Goal: Information Seeking & Learning: Learn about a topic

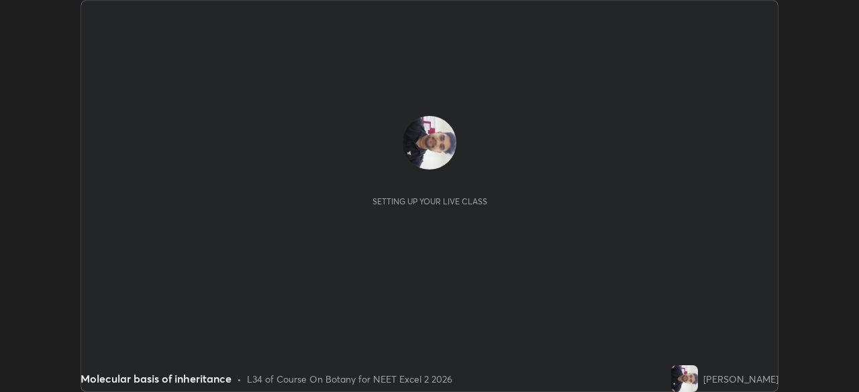
scroll to position [392, 859]
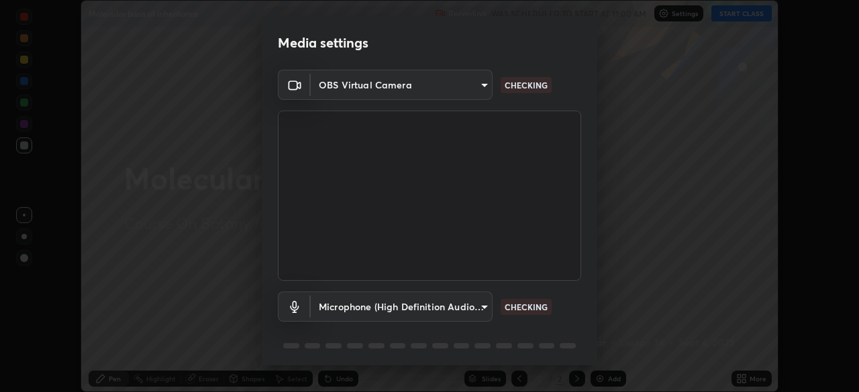
type input "91fc81280ff015045c4e3bf331395c12b8afa100e7c2b8bcdcc93ae085374a22"
type input "1760e94969d05d9e6a4a5f41d74c24fddd4f9200c4cb69cb8f0aec69e86784a2"
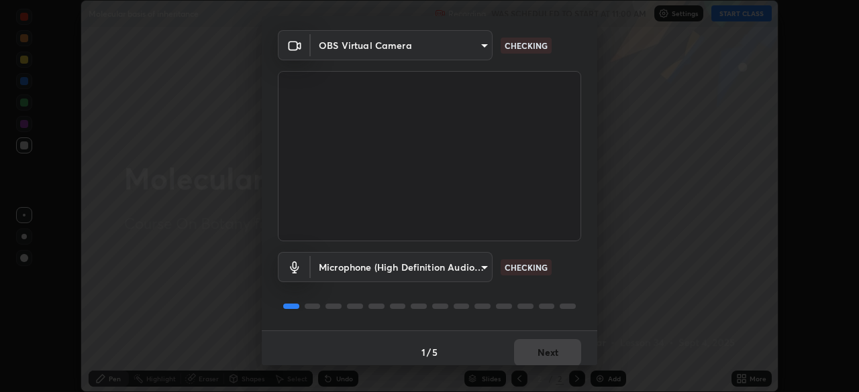
scroll to position [48, 0]
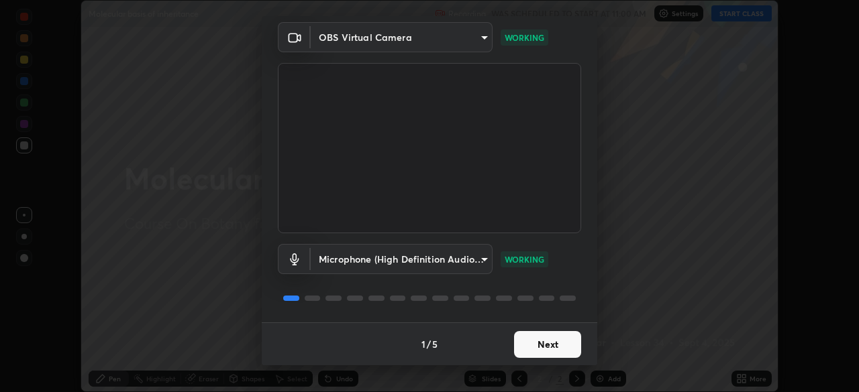
click at [551, 345] on button "Next" at bounding box center [547, 344] width 67 height 27
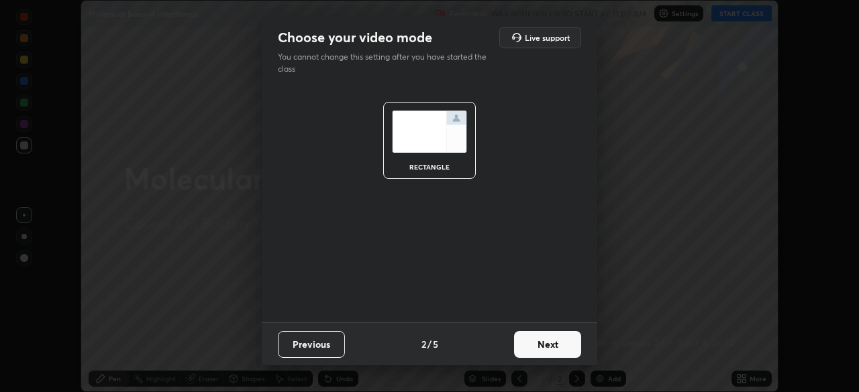
scroll to position [0, 0]
click at [551, 345] on button "Next" at bounding box center [547, 344] width 67 height 27
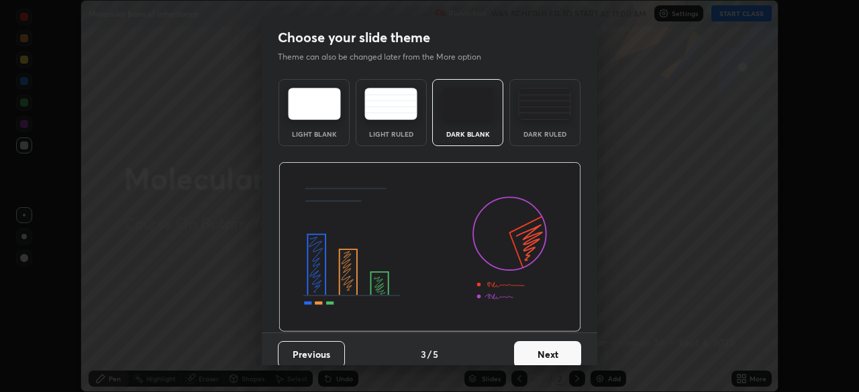
click at [551, 345] on button "Next" at bounding box center [547, 354] width 67 height 27
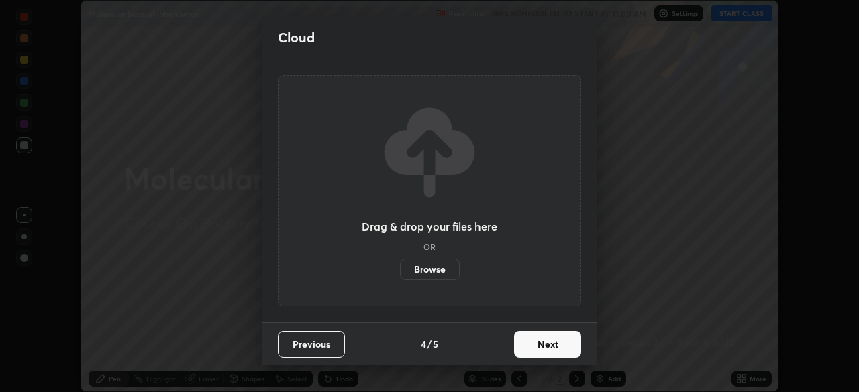
click at [546, 350] on button "Next" at bounding box center [547, 344] width 67 height 27
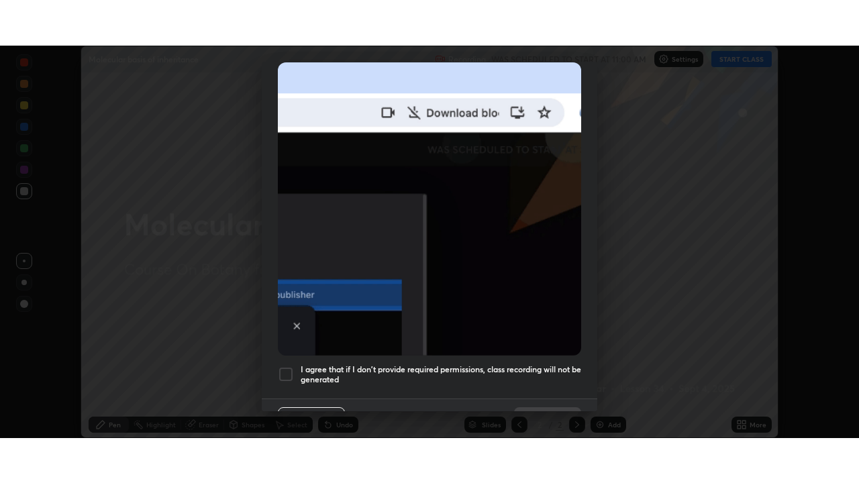
scroll to position [321, 0]
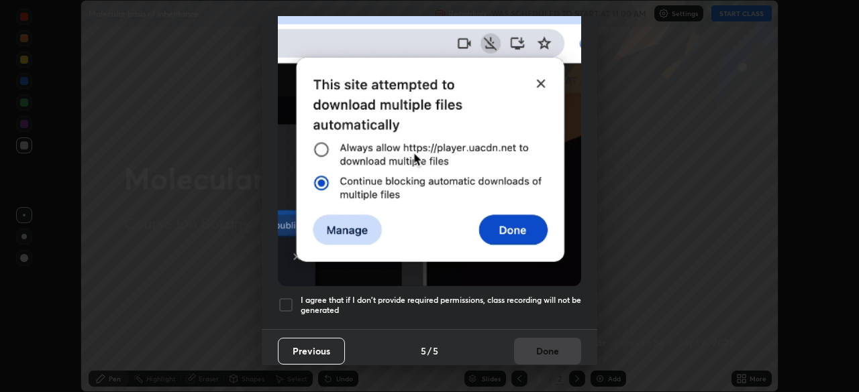
click at [286, 299] on div at bounding box center [286, 305] width 16 height 16
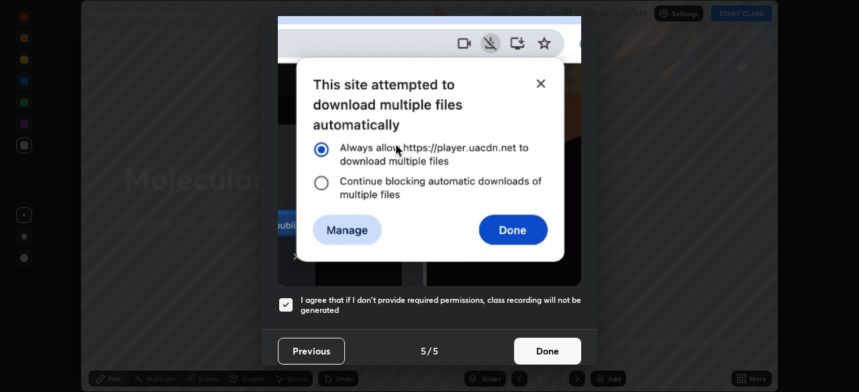
click at [529, 345] on button "Done" at bounding box center [547, 351] width 67 height 27
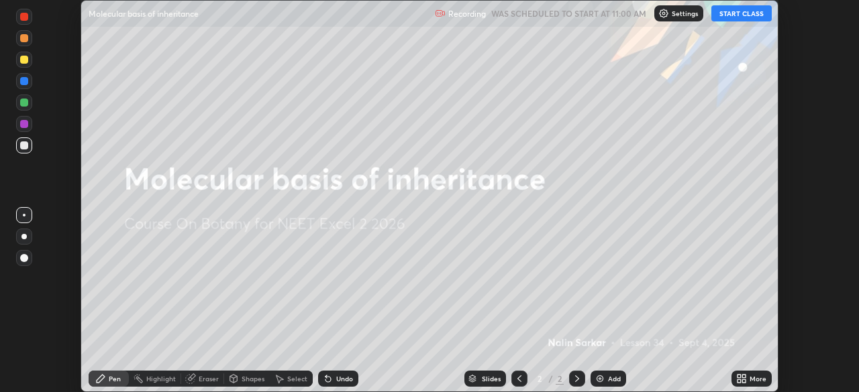
click at [736, 14] on button "START CLASS" at bounding box center [741, 13] width 60 height 16
click at [743, 376] on icon at bounding box center [743, 376] width 3 height 3
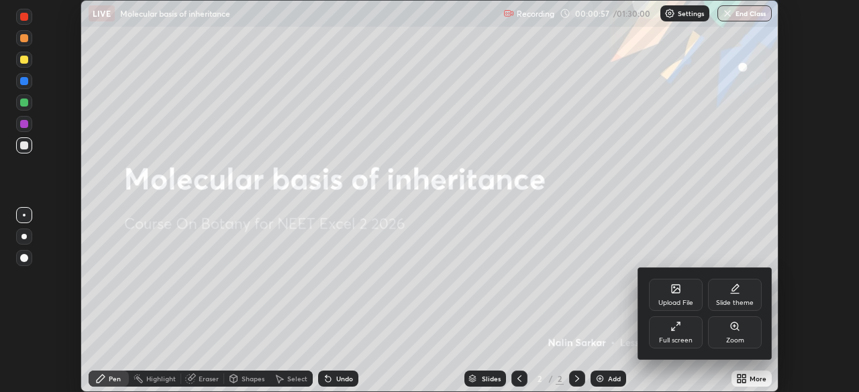
click at [673, 295] on div "Upload File" at bounding box center [676, 295] width 54 height 32
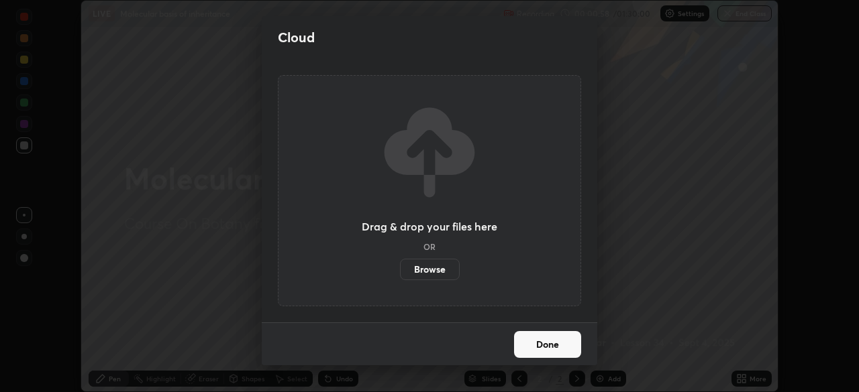
click at [435, 271] on label "Browse" at bounding box center [430, 269] width 60 height 21
click at [400, 271] on input "Browse" at bounding box center [400, 269] width 0 height 21
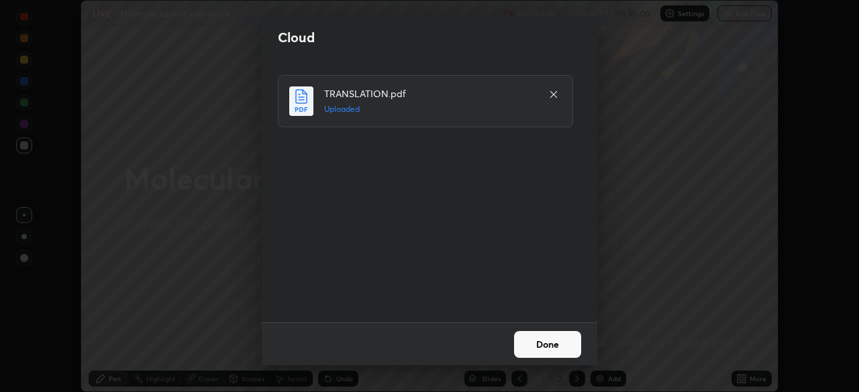
click at [553, 343] on button "Done" at bounding box center [547, 344] width 67 height 27
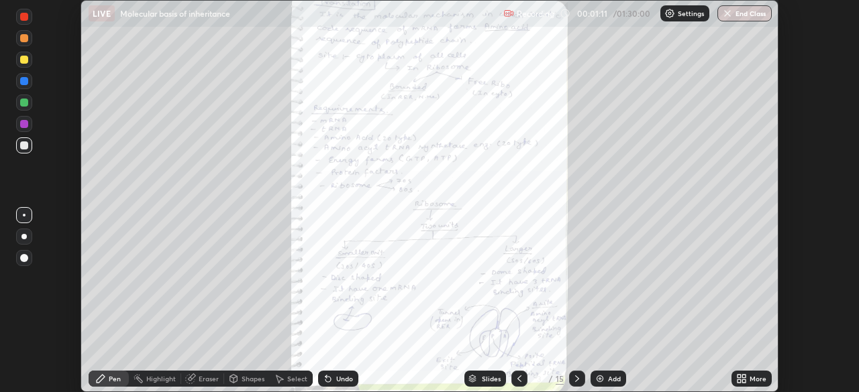
click at [743, 376] on icon at bounding box center [743, 376] width 3 height 3
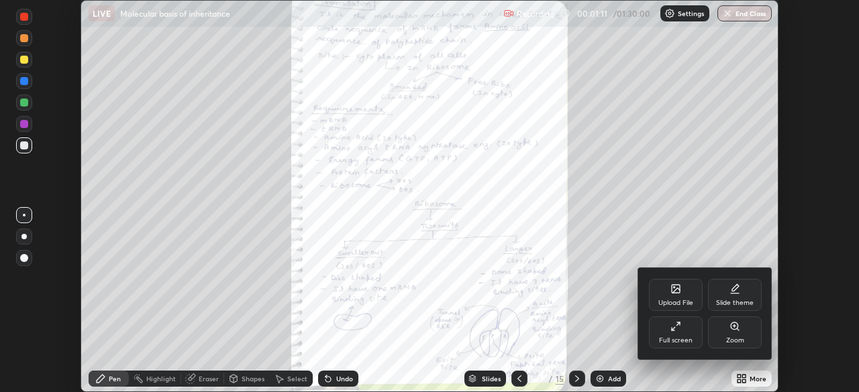
click at [680, 338] on div "Full screen" at bounding box center [676, 340] width 34 height 7
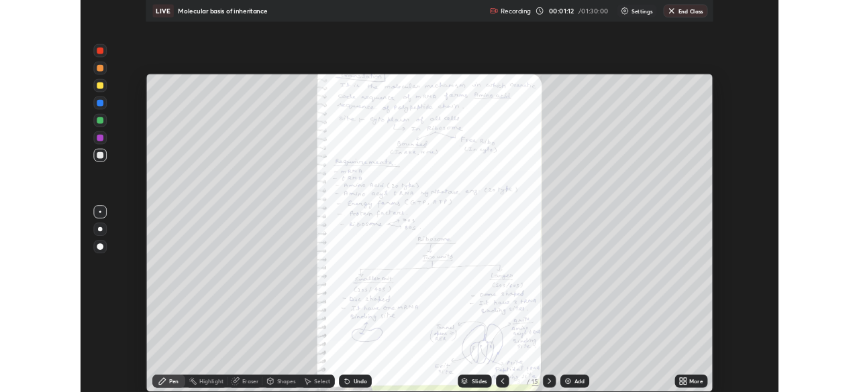
scroll to position [483, 859]
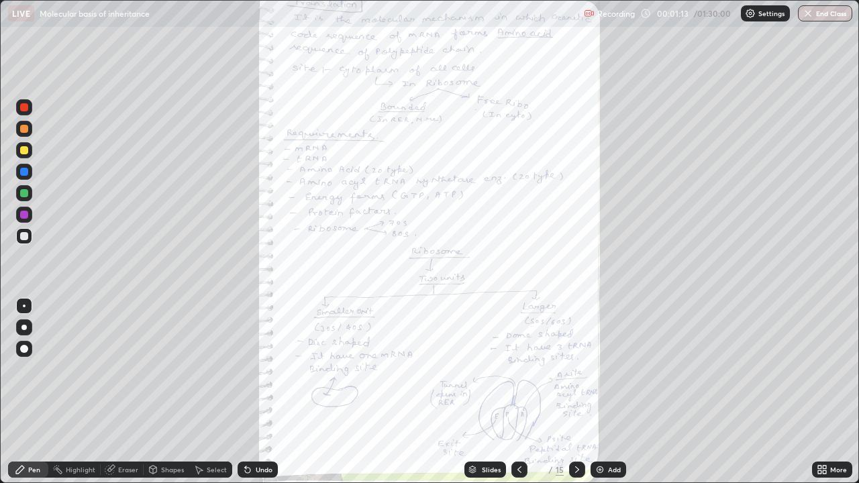
click at [822, 392] on icon at bounding box center [823, 471] width 3 height 3
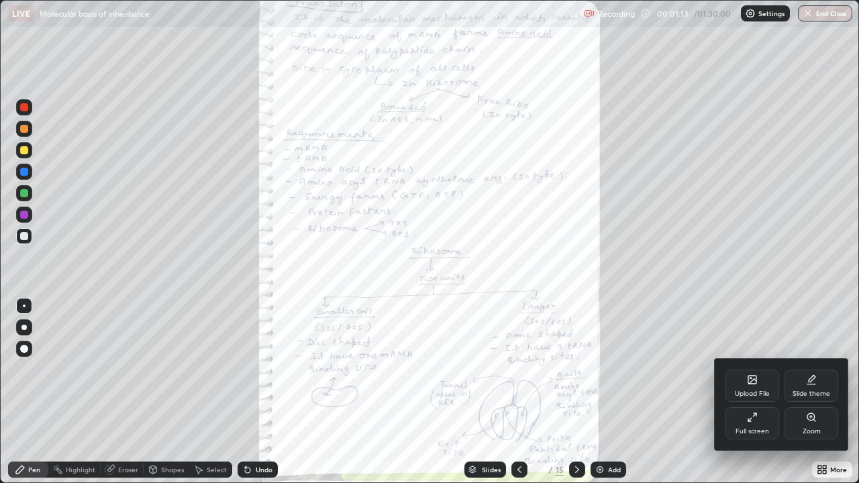
click at [807, 392] on icon at bounding box center [810, 416] width 7 height 7
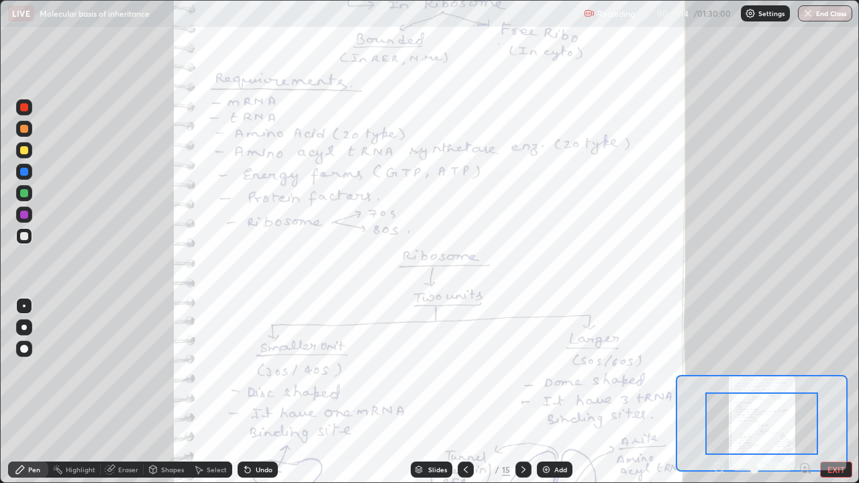
click at [804, 392] on icon at bounding box center [804, 468] width 3 height 0
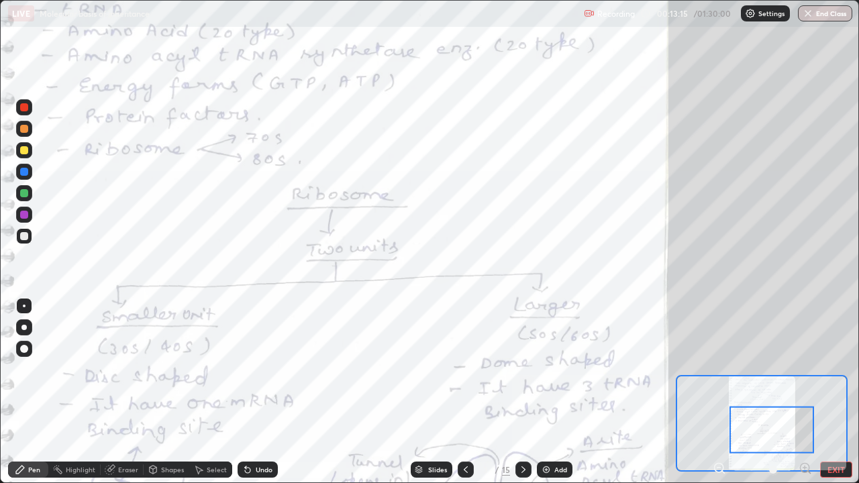
click at [720, 392] on icon at bounding box center [718, 468] width 13 height 13
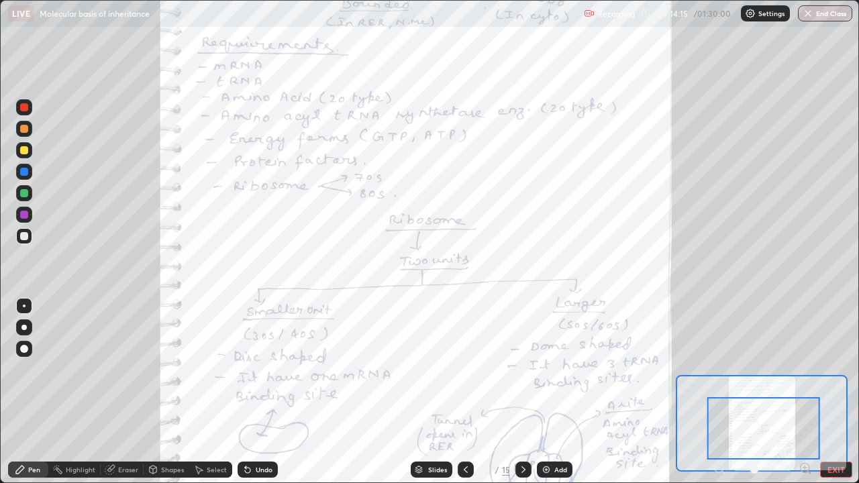
click at [804, 392] on icon at bounding box center [804, 468] width 3 height 0
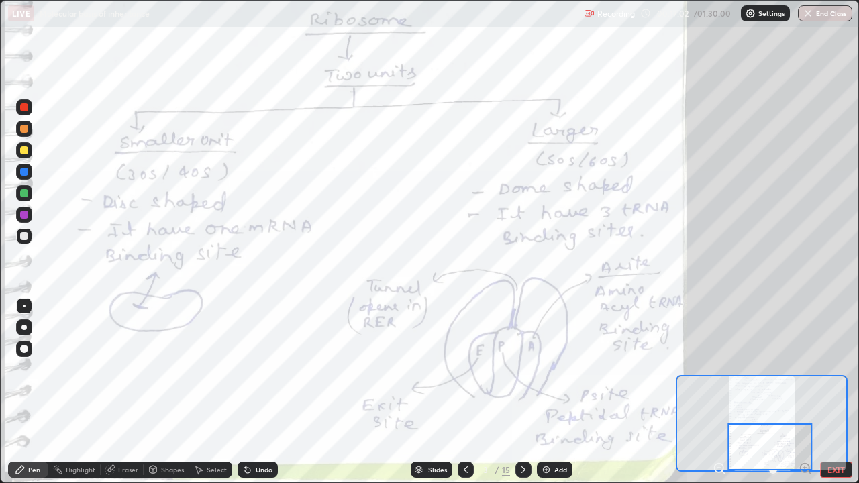
click at [839, 392] on button "EXIT" at bounding box center [836, 470] width 32 height 16
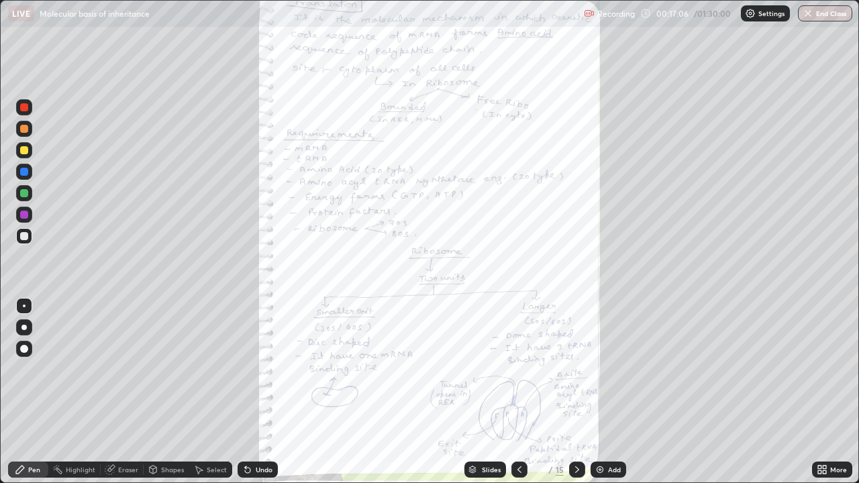
click at [829, 392] on div "More" at bounding box center [832, 470] width 40 height 16
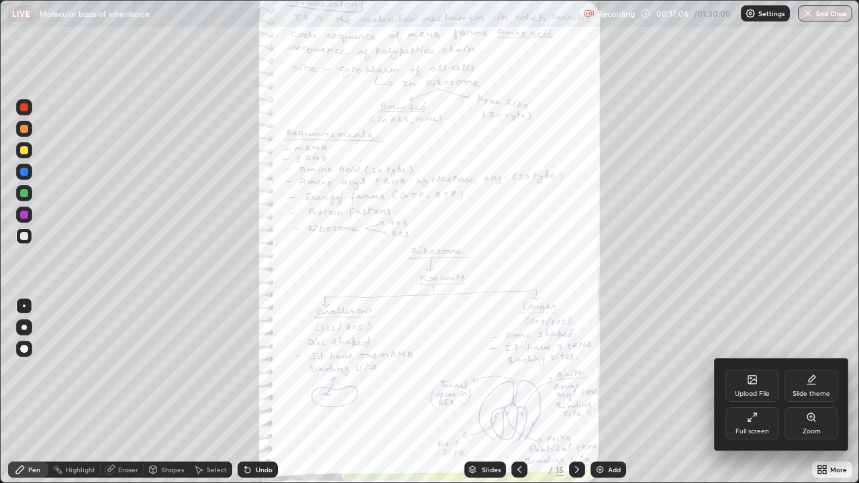
click at [807, 392] on icon at bounding box center [811, 417] width 11 height 11
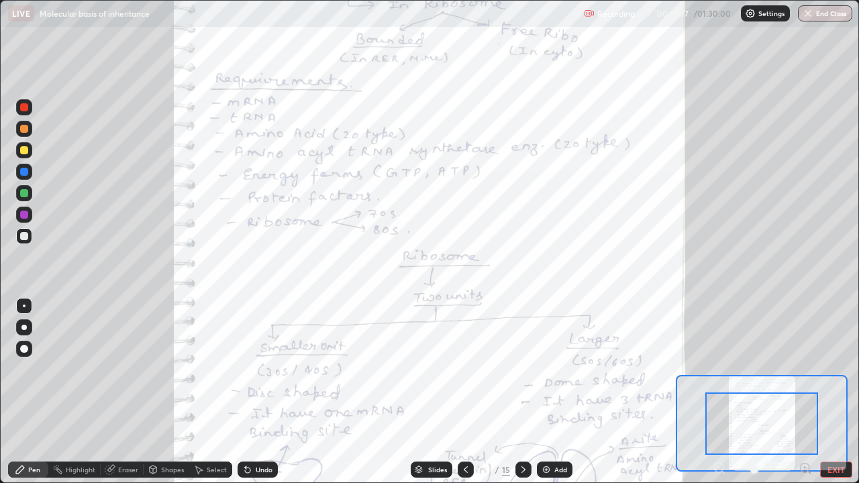
click at [804, 392] on icon at bounding box center [804, 468] width 13 height 13
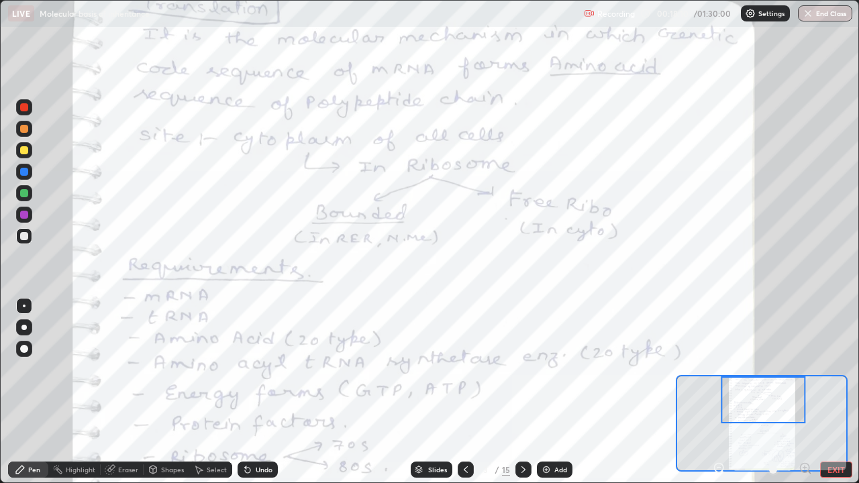
click at [718, 392] on icon at bounding box center [718, 468] width 3 height 0
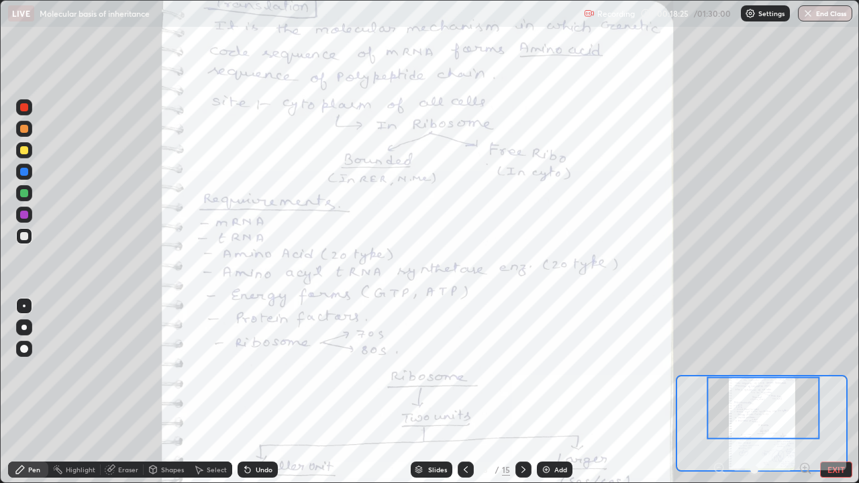
click at [30, 217] on div at bounding box center [24, 215] width 16 height 16
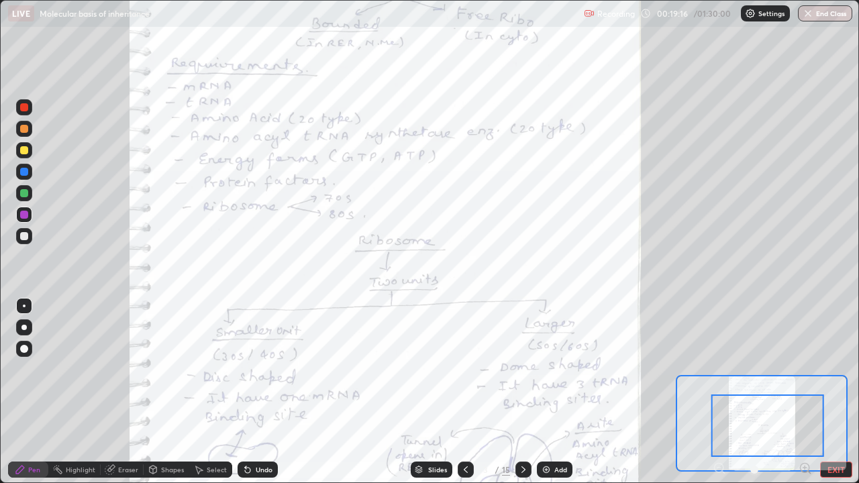
click at [800, 392] on div at bounding box center [804, 470] width 13 height 16
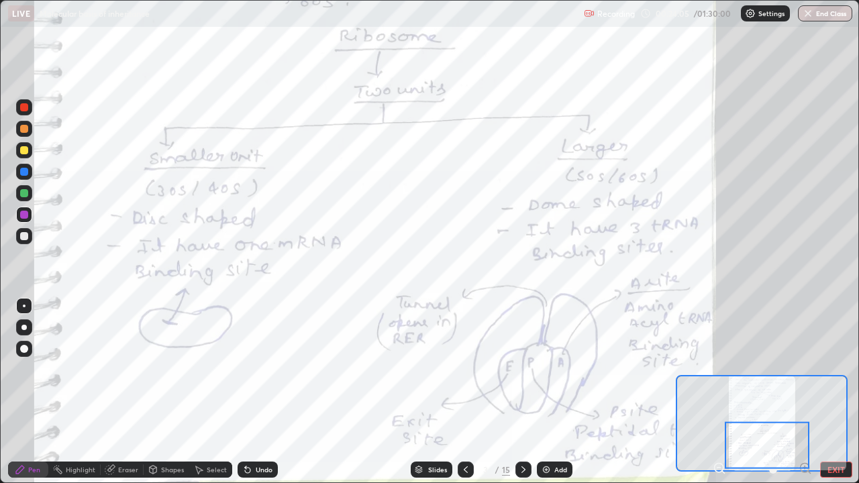
click at [520, 392] on icon at bounding box center [523, 469] width 11 height 11
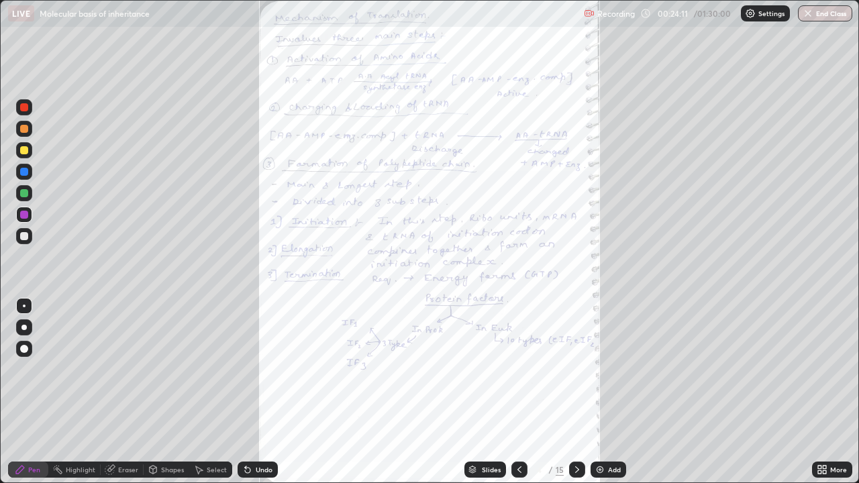
click at [824, 392] on icon at bounding box center [823, 467] width 3 height 3
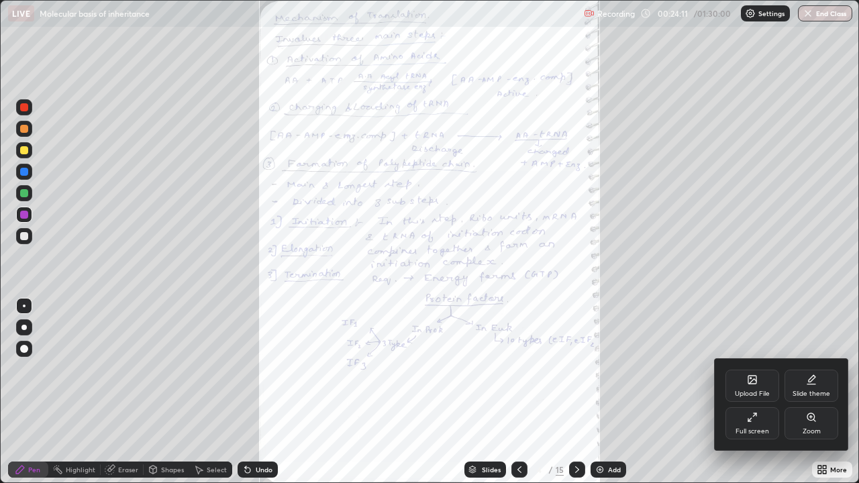
click at [810, 392] on icon at bounding box center [810, 416] width 7 height 7
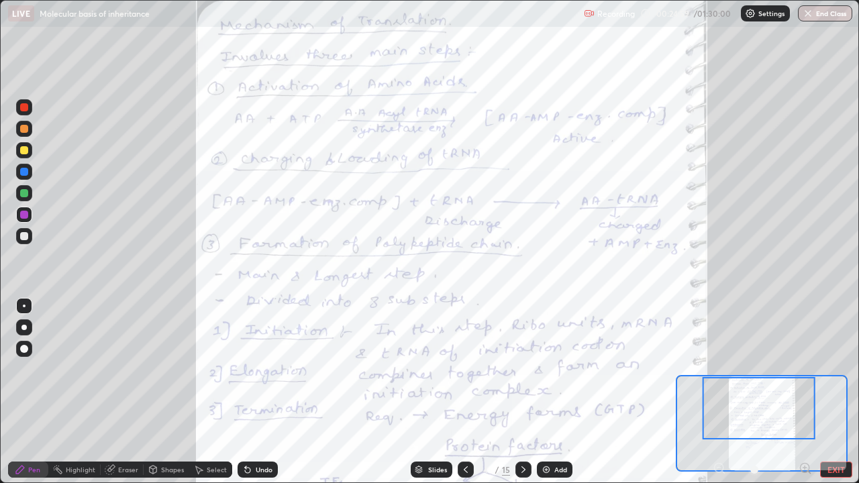
click at [804, 392] on icon at bounding box center [804, 468] width 3 height 0
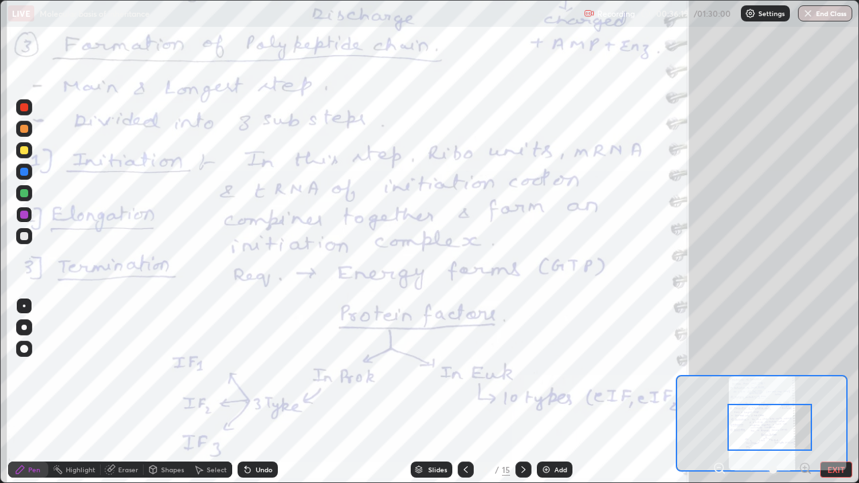
click at [718, 392] on icon at bounding box center [718, 468] width 3 height 0
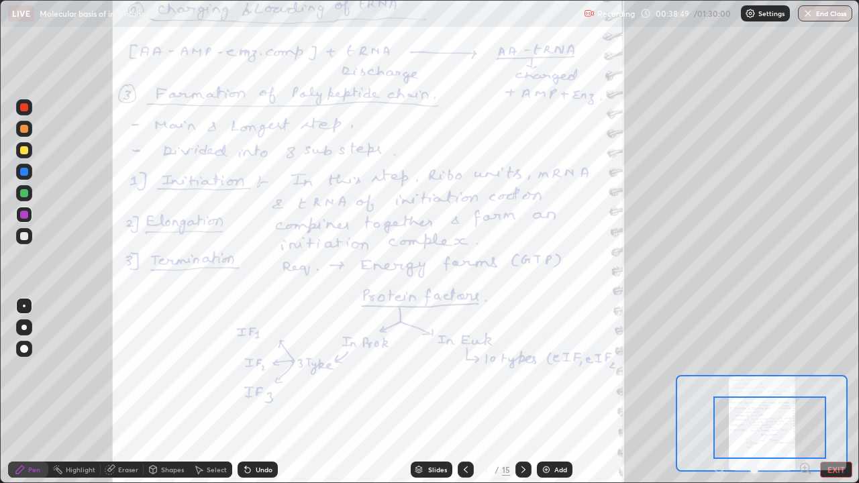
click at [521, 392] on icon at bounding box center [523, 469] width 11 height 11
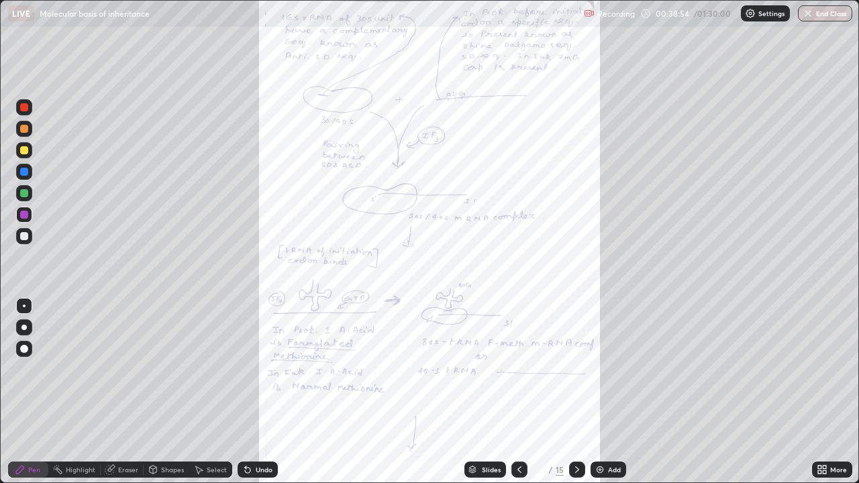
click at [837, 392] on div "More" at bounding box center [838, 469] width 17 height 7
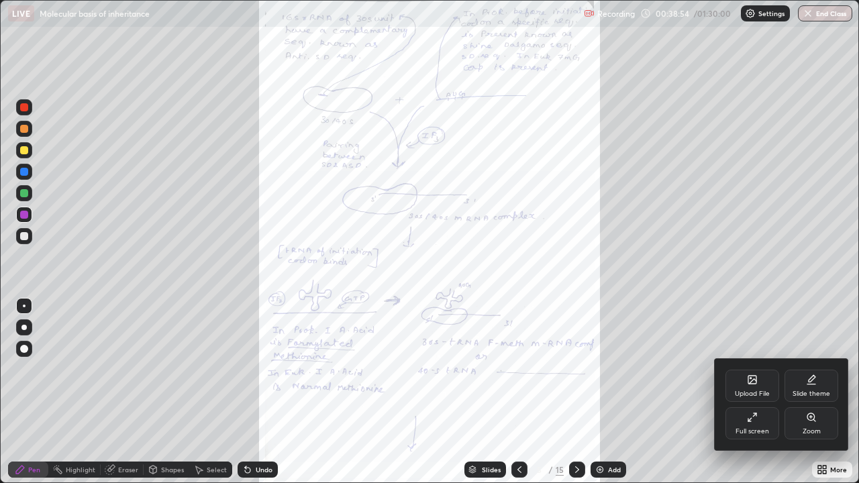
click at [815, 392] on div "Zoom" at bounding box center [811, 423] width 54 height 32
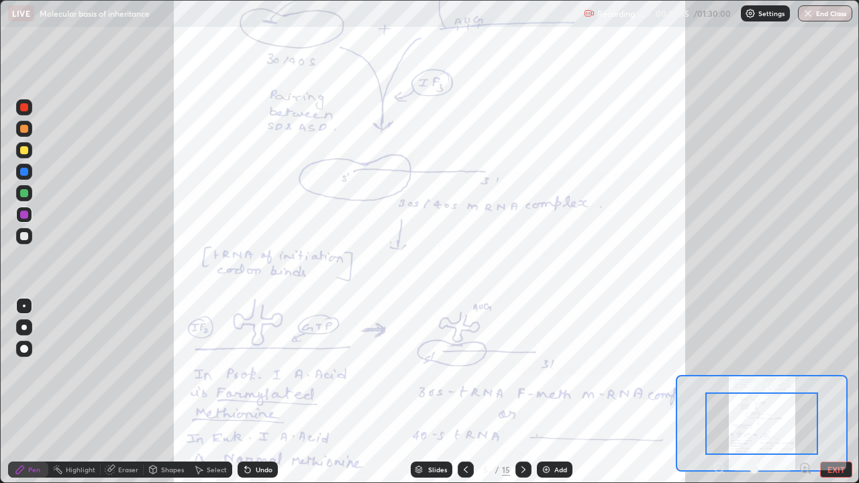
click at [804, 392] on icon at bounding box center [804, 467] width 0 height 3
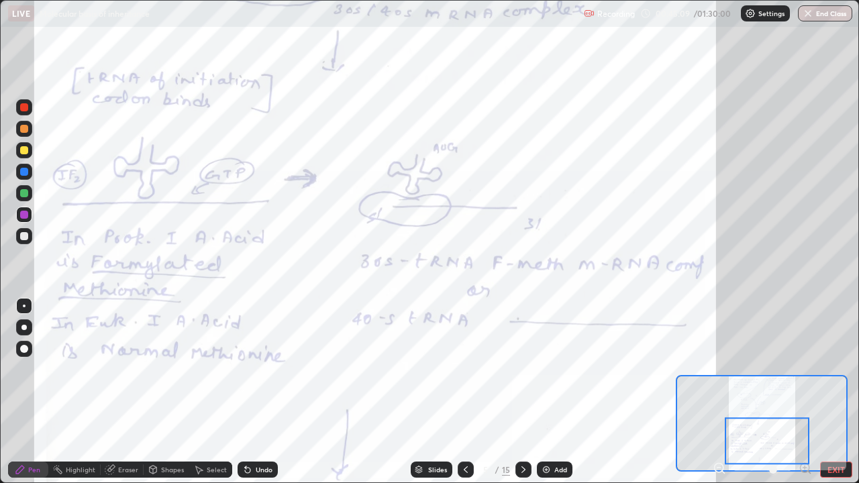
click at [527, 392] on div at bounding box center [523, 470] width 16 height 16
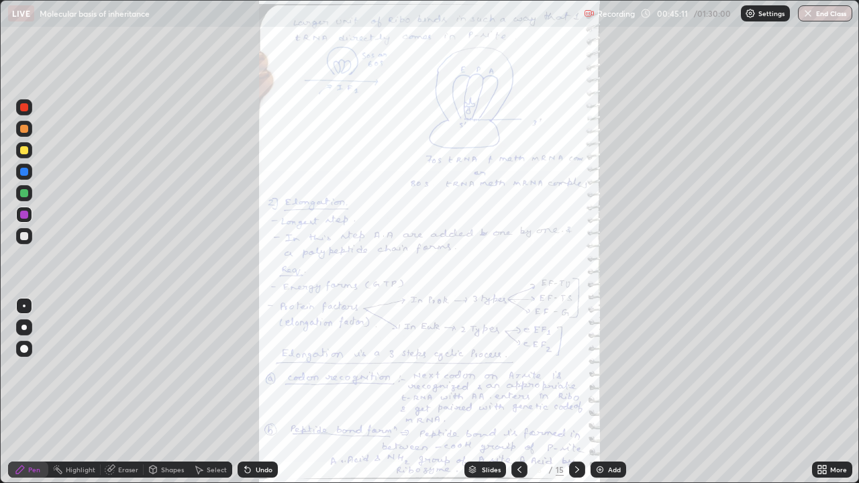
click at [835, 392] on div "More" at bounding box center [838, 469] width 17 height 7
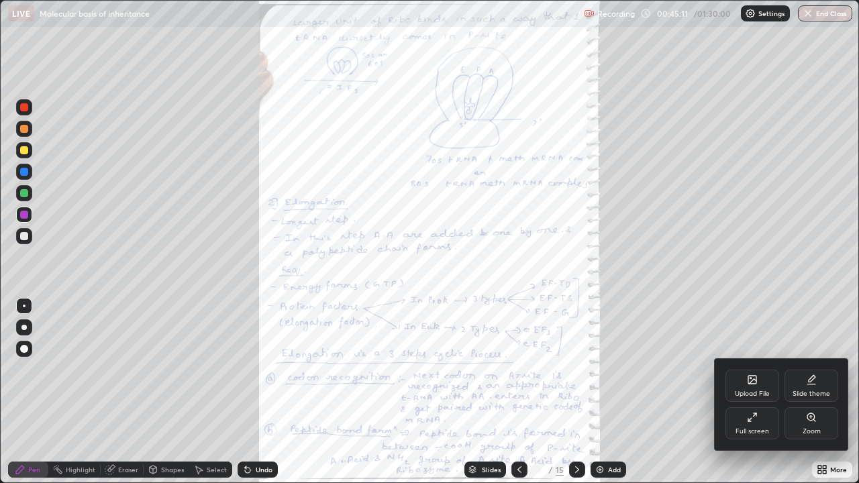
click at [814, 392] on div "Zoom" at bounding box center [811, 431] width 18 height 7
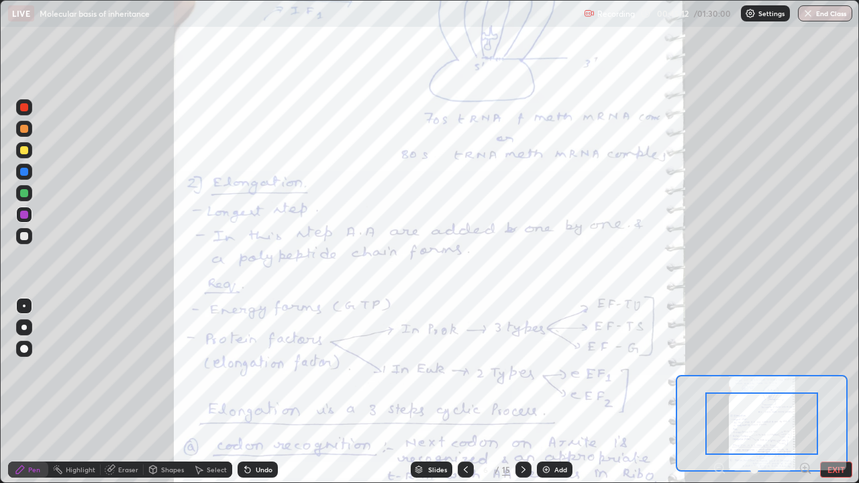
click at [808, 392] on icon at bounding box center [809, 472] width 3 height 3
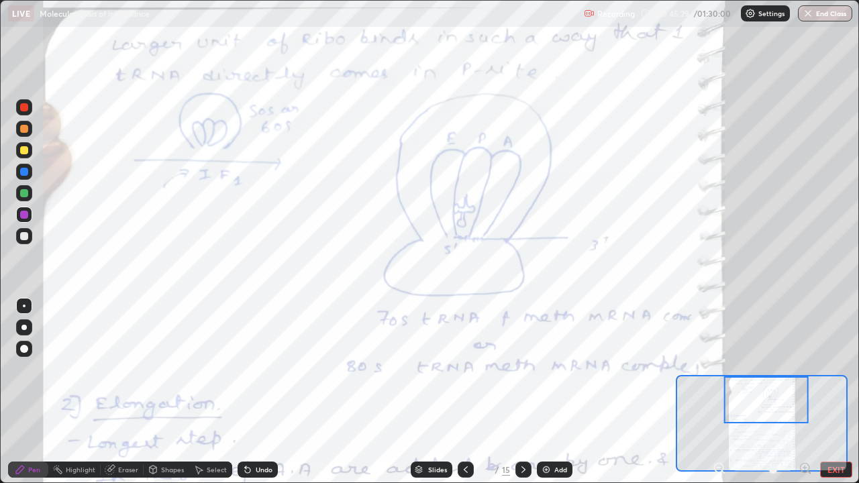
click at [22, 196] on div at bounding box center [24, 193] width 8 height 8
click at [720, 392] on icon at bounding box center [718, 468] width 3 height 0
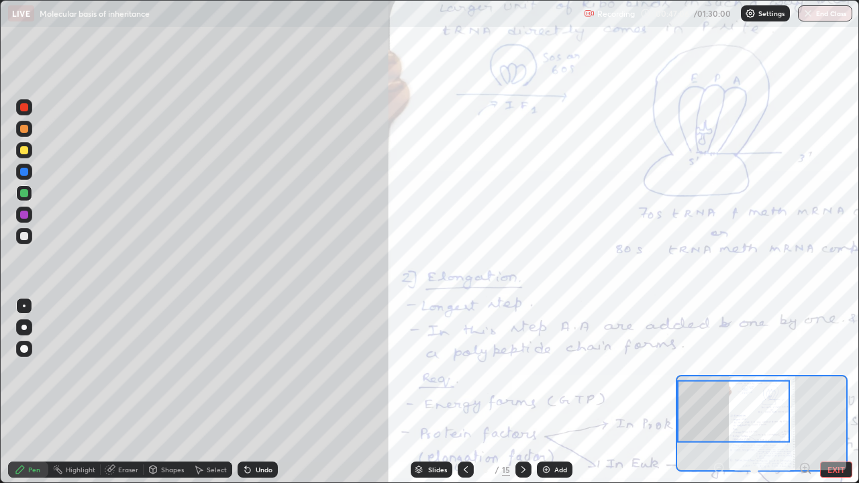
click at [251, 392] on div "Undo" at bounding box center [257, 470] width 40 height 16
click at [253, 392] on div "Undo" at bounding box center [257, 470] width 40 height 16
click at [252, 392] on div "Undo" at bounding box center [257, 470] width 40 height 16
click at [464, 392] on icon at bounding box center [465, 469] width 11 height 11
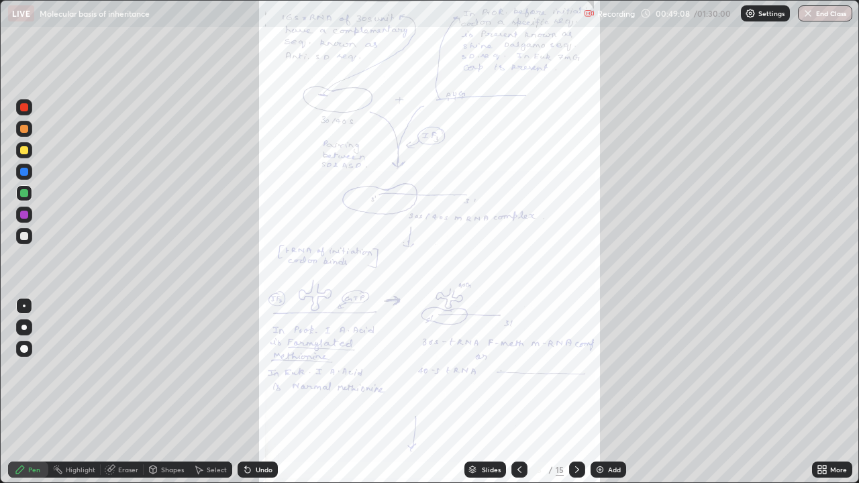
click at [833, 392] on div "More" at bounding box center [838, 469] width 17 height 7
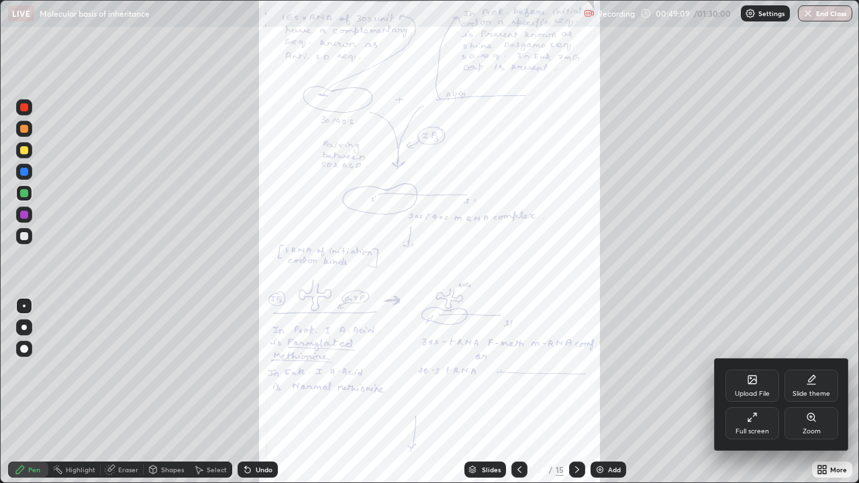
click at [826, 392] on div "Zoom" at bounding box center [811, 423] width 54 height 32
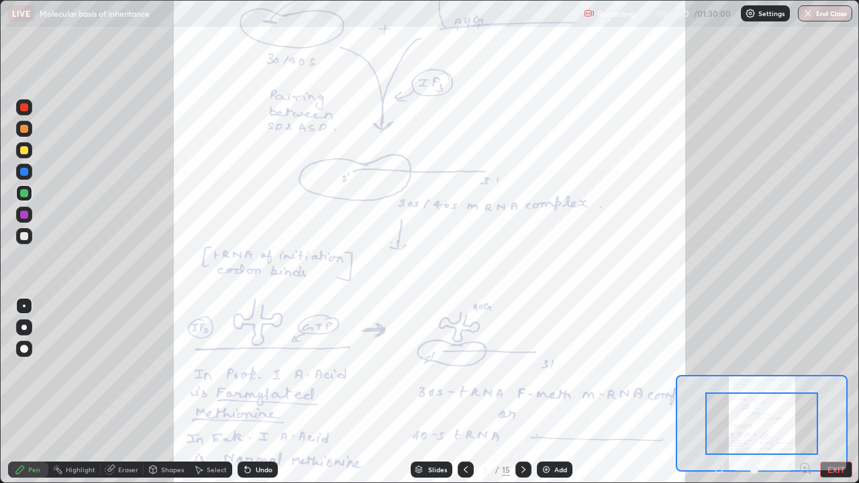
click at [808, 392] on icon at bounding box center [809, 472] width 3 height 3
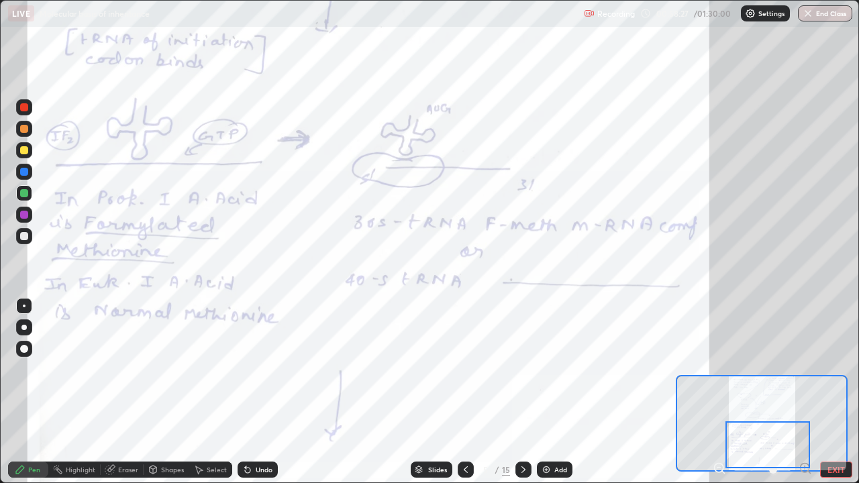
click at [522, 392] on icon at bounding box center [523, 469] width 11 height 11
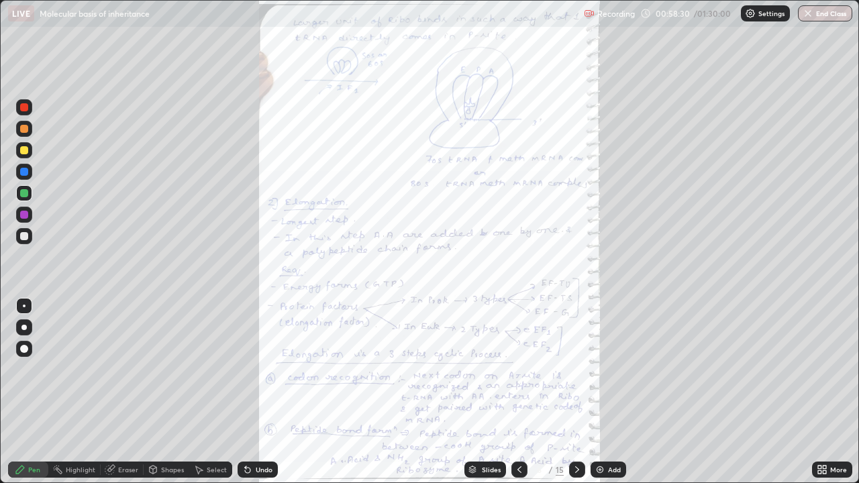
click at [838, 392] on div "More" at bounding box center [838, 469] width 17 height 7
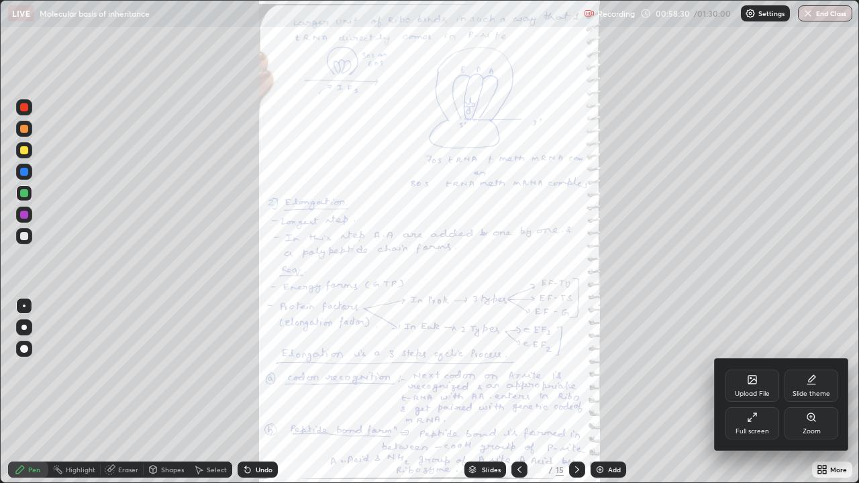
click at [820, 392] on div "Zoom" at bounding box center [811, 423] width 54 height 32
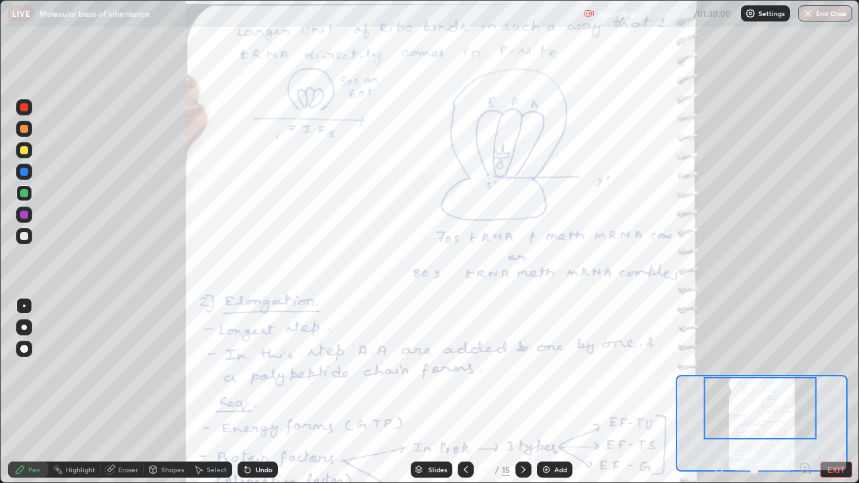
click at [804, 392] on icon at bounding box center [804, 468] width 3 height 0
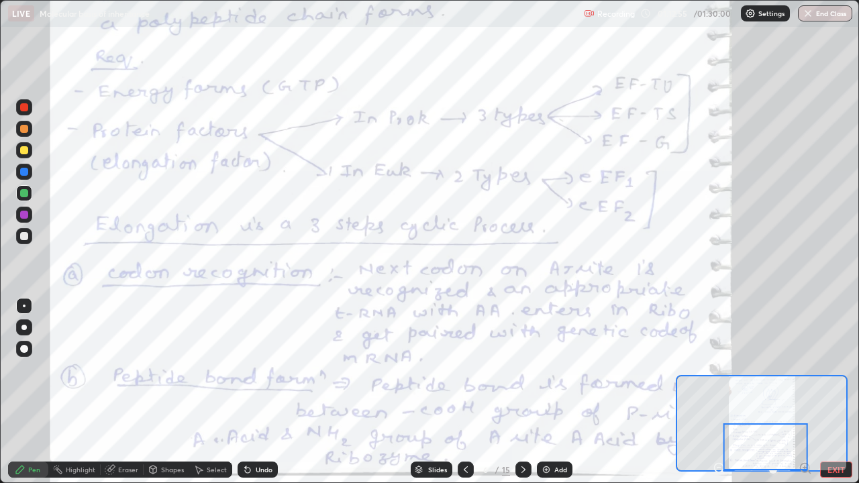
click at [522, 392] on icon at bounding box center [523, 469] width 11 height 11
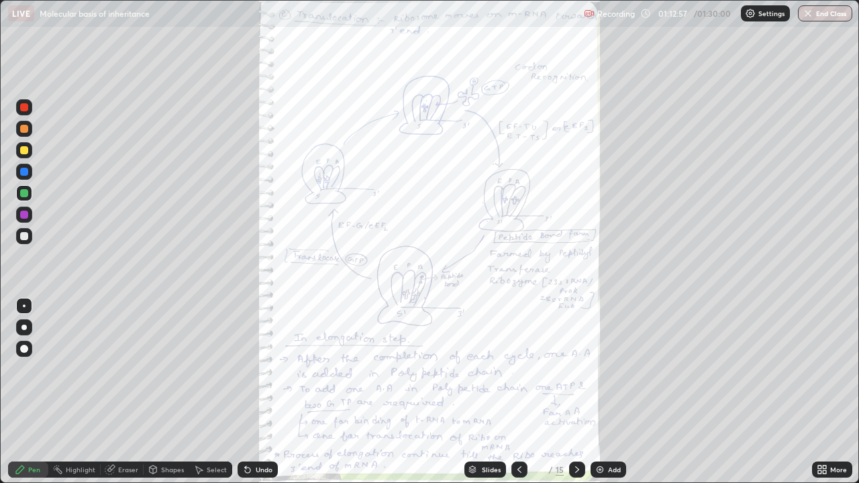
click at [824, 392] on icon at bounding box center [823, 471] width 3 height 3
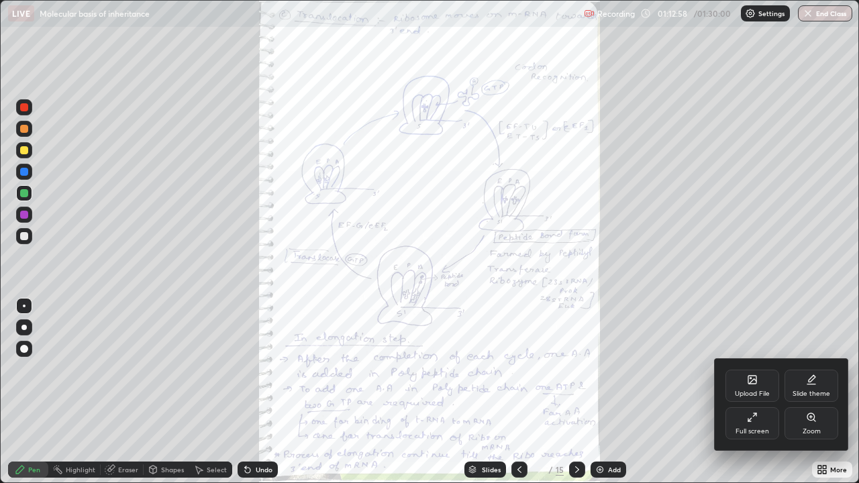
click at [813, 392] on div "Zoom" at bounding box center [811, 431] width 18 height 7
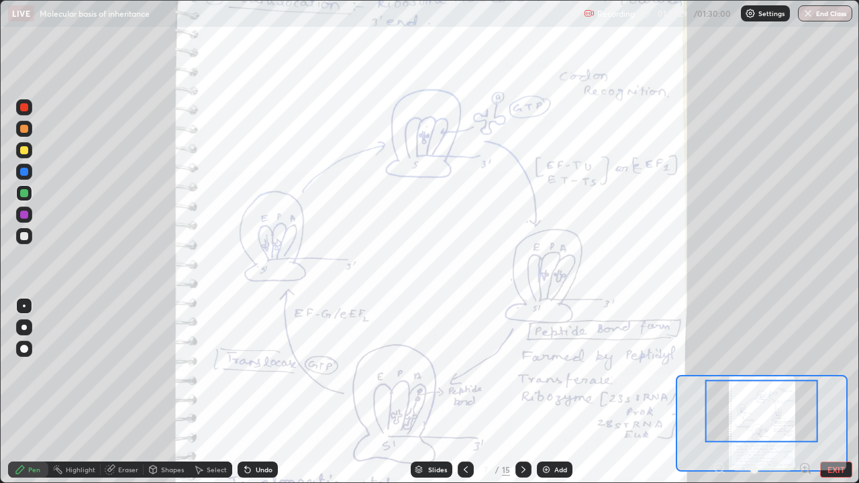
click at [522, 392] on icon at bounding box center [523, 469] width 11 height 11
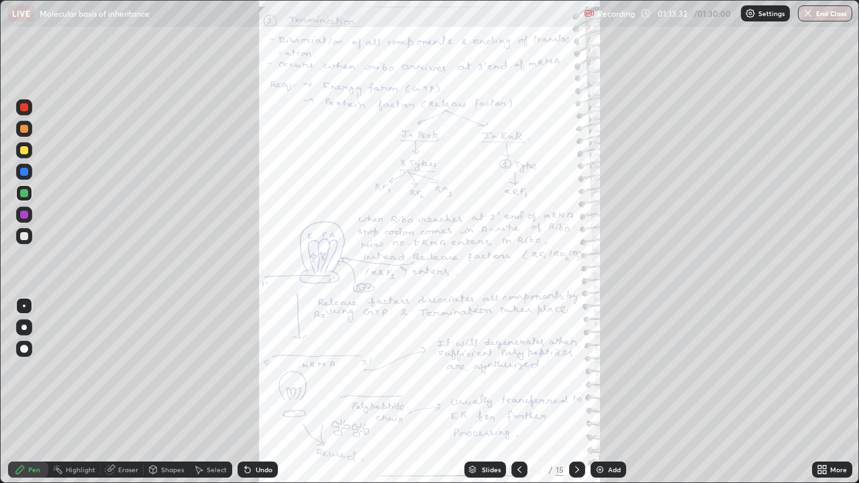
click at [825, 392] on icon at bounding box center [823, 471] width 3 height 3
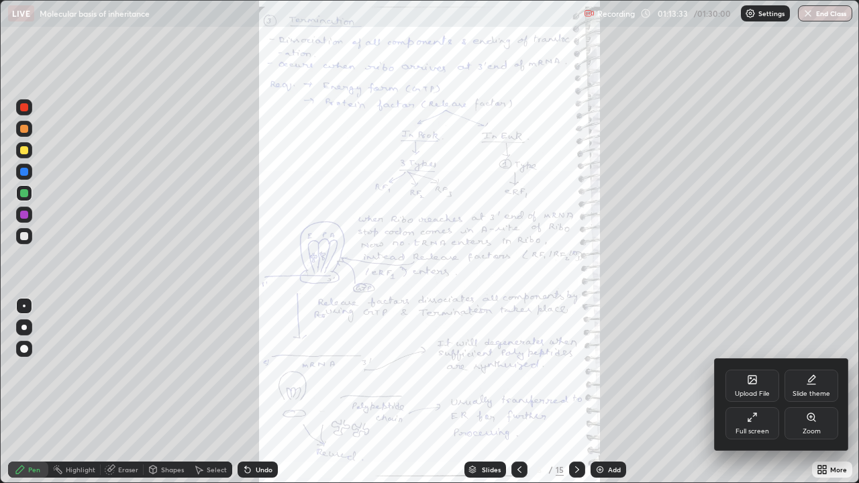
click at [820, 392] on div "Zoom" at bounding box center [811, 423] width 54 height 32
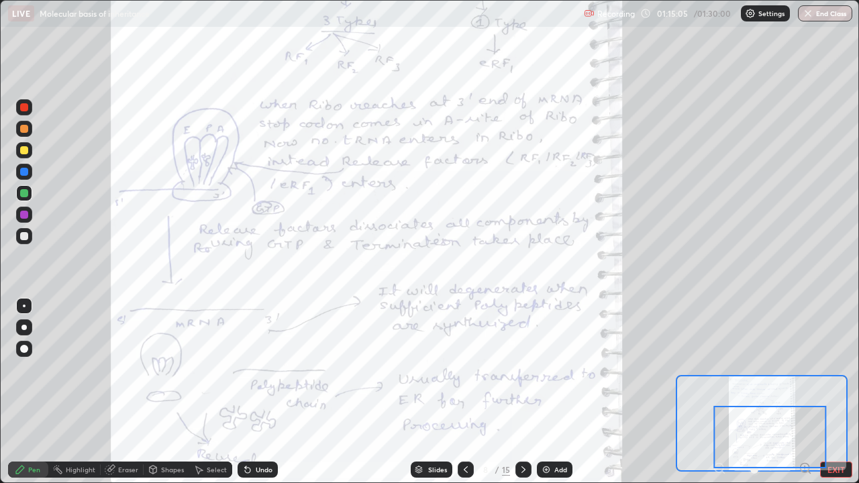
click at [529, 392] on div at bounding box center [523, 470] width 16 height 16
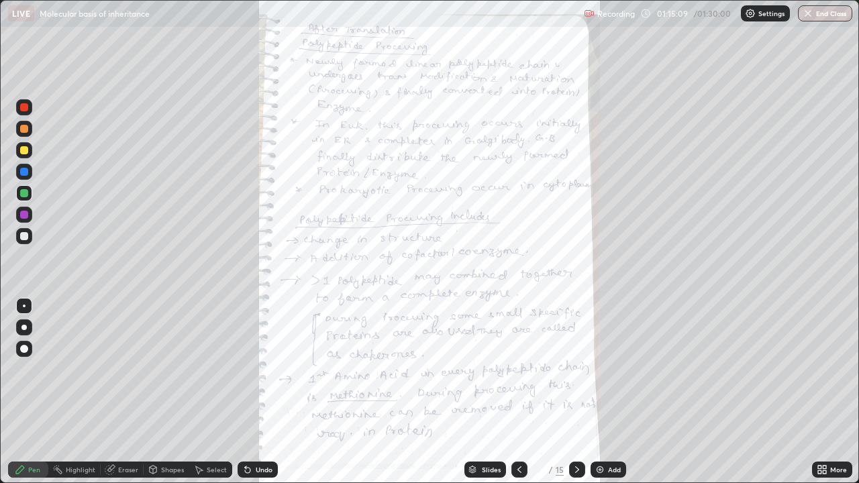
click at [576, 392] on icon at bounding box center [577, 469] width 11 height 11
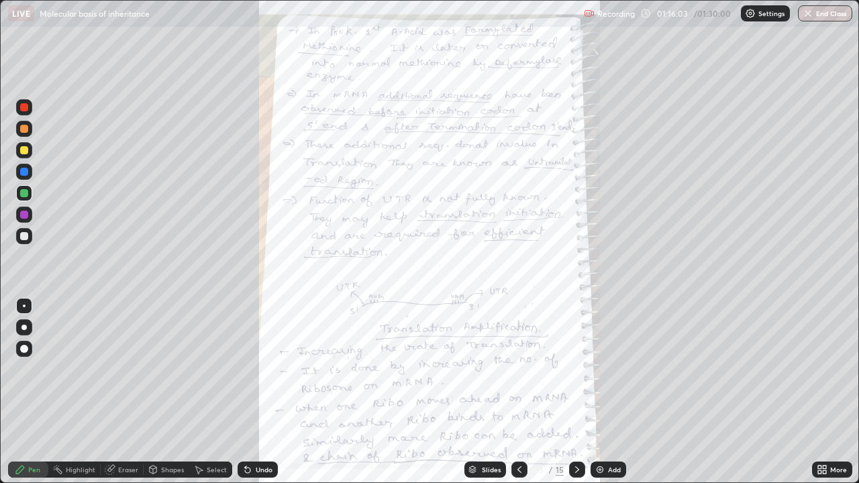
click at [582, 392] on div at bounding box center [577, 470] width 16 height 16
click at [521, 392] on icon at bounding box center [519, 469] width 11 height 11
click at [518, 392] on icon at bounding box center [519, 469] width 11 height 11
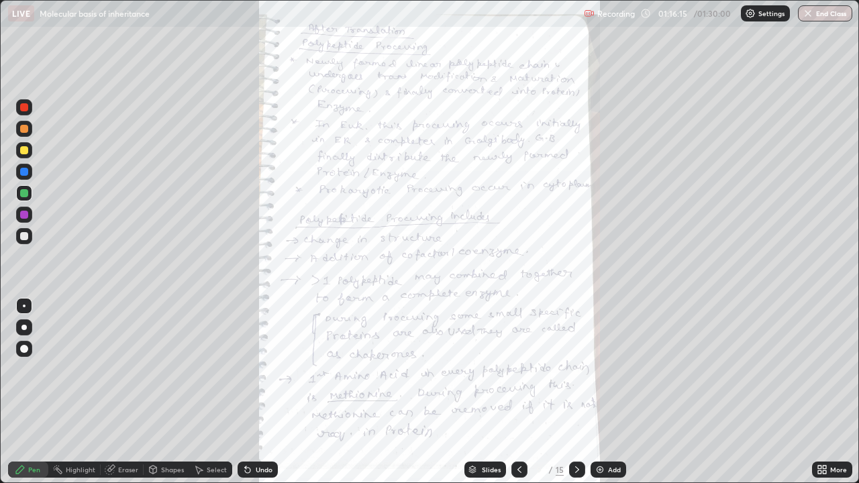
click at [518, 392] on icon at bounding box center [519, 469] width 11 height 11
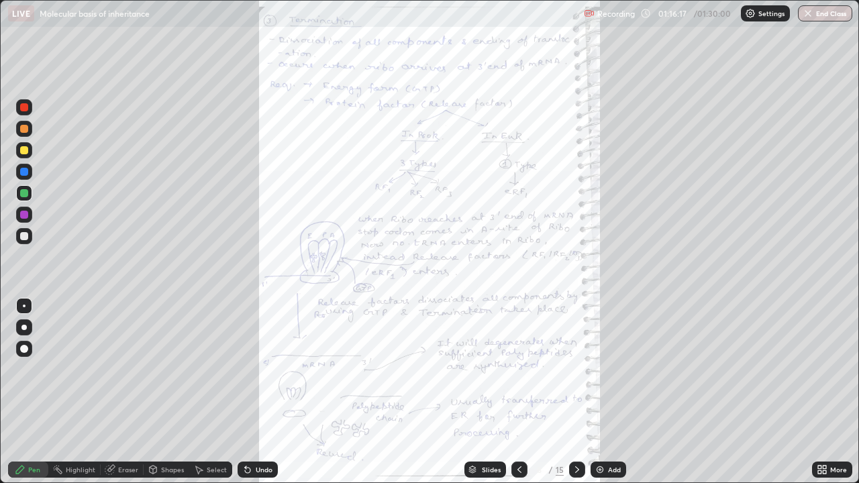
click at [518, 392] on icon at bounding box center [519, 469] width 11 height 11
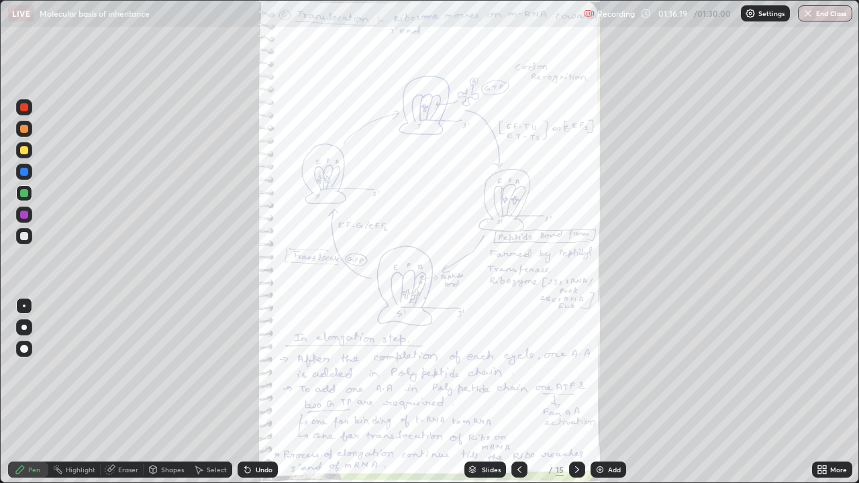
click at [518, 392] on icon at bounding box center [519, 469] width 11 height 11
click at [840, 392] on div "More" at bounding box center [838, 469] width 17 height 7
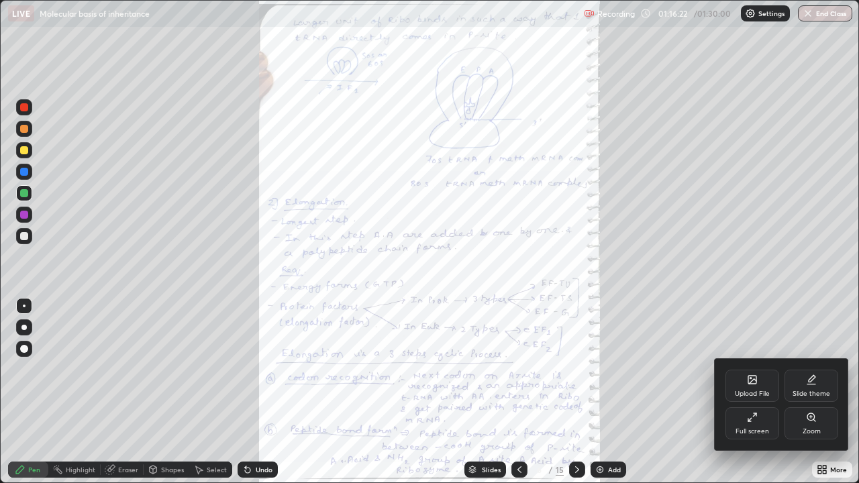
click at [823, 392] on div "Zoom" at bounding box center [811, 423] width 54 height 32
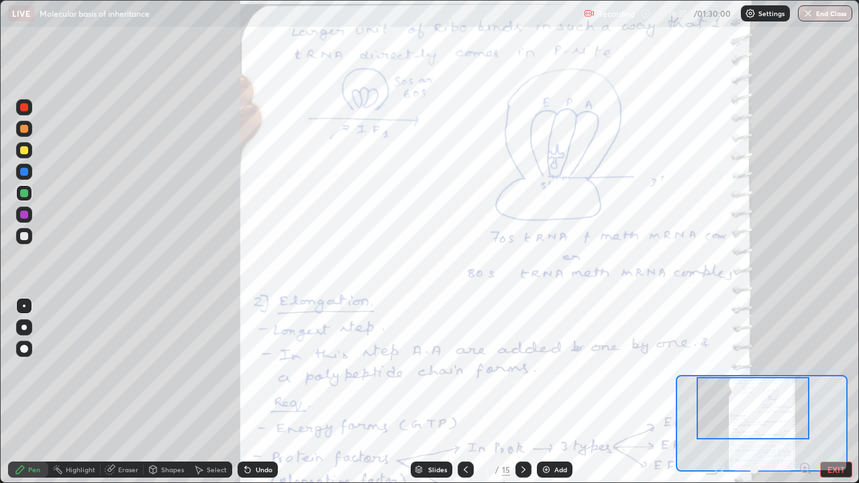
click at [804, 392] on icon at bounding box center [804, 468] width 3 height 0
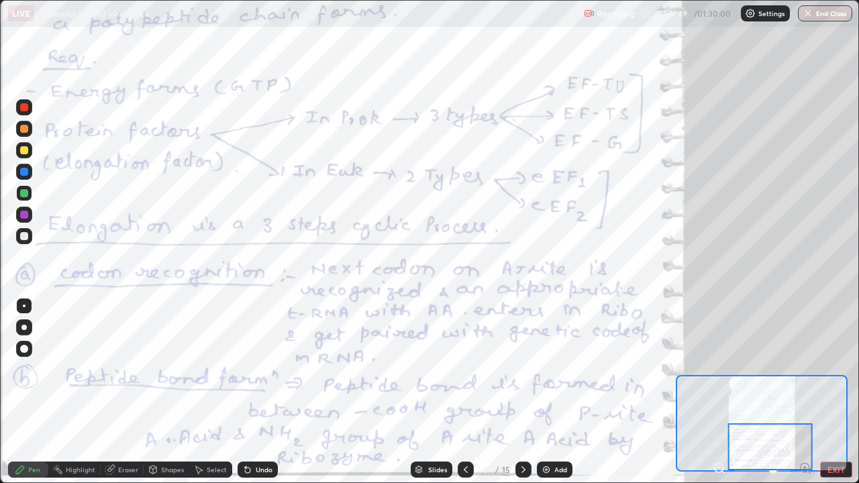
click at [245, 392] on icon at bounding box center [247, 470] width 5 height 5
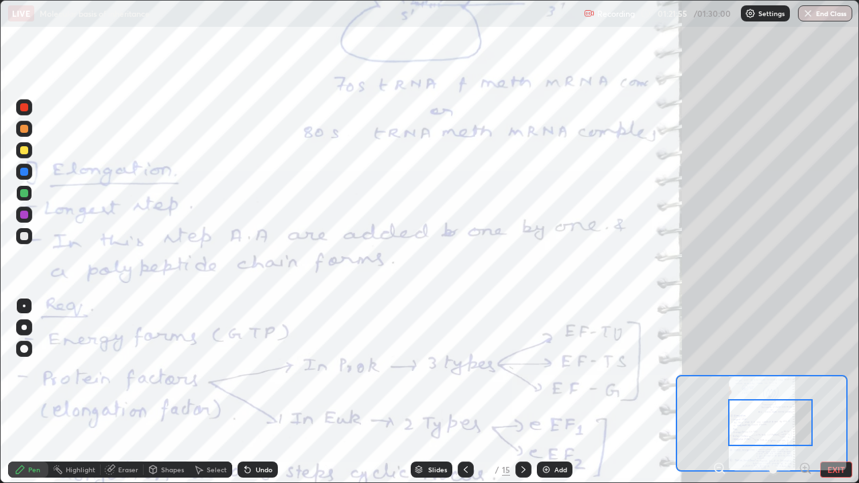
click at [762, 392] on div at bounding box center [770, 422] width 85 height 47
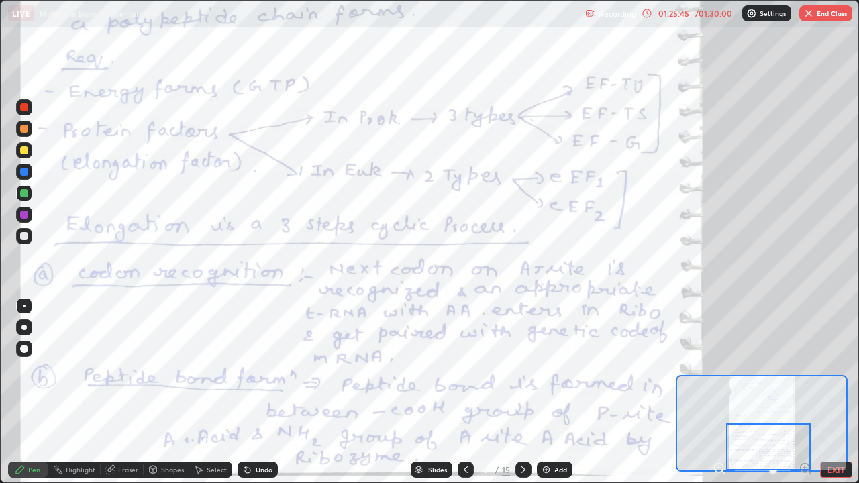
click at [523, 392] on icon at bounding box center [523, 469] width 11 height 11
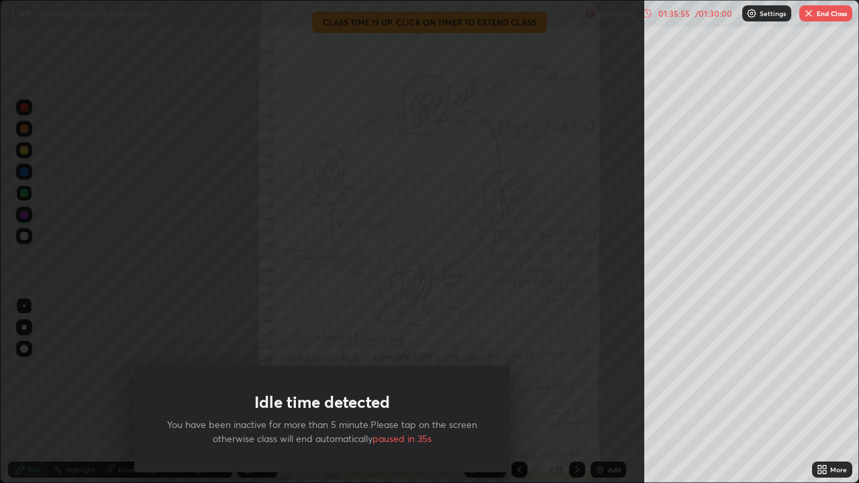
click at [26, 392] on div "Idle time detected You have been inactive for more than 5 minute.Please tap on …" at bounding box center [322, 241] width 644 height 483
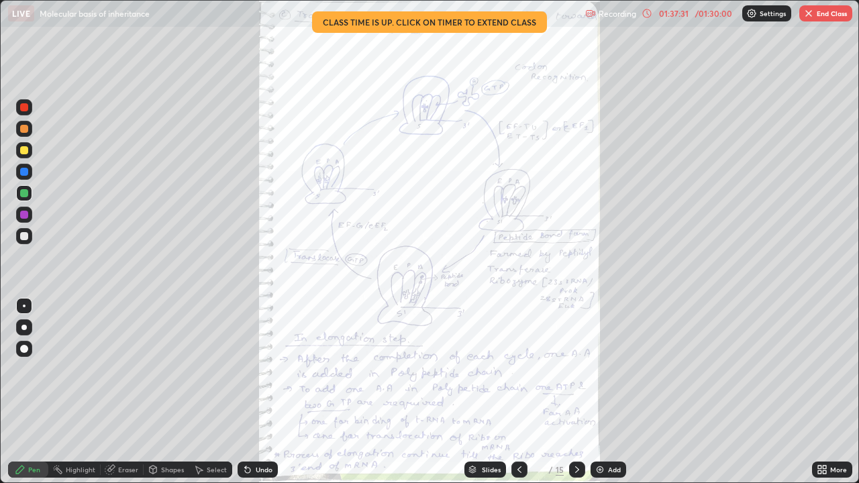
click at [832, 392] on div "More" at bounding box center [832, 470] width 40 height 16
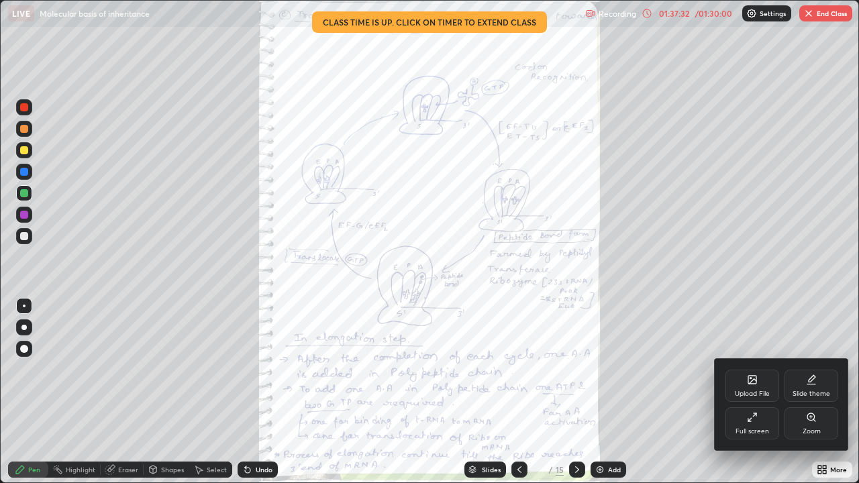
click at [759, 392] on div "Full screen" at bounding box center [752, 423] width 54 height 32
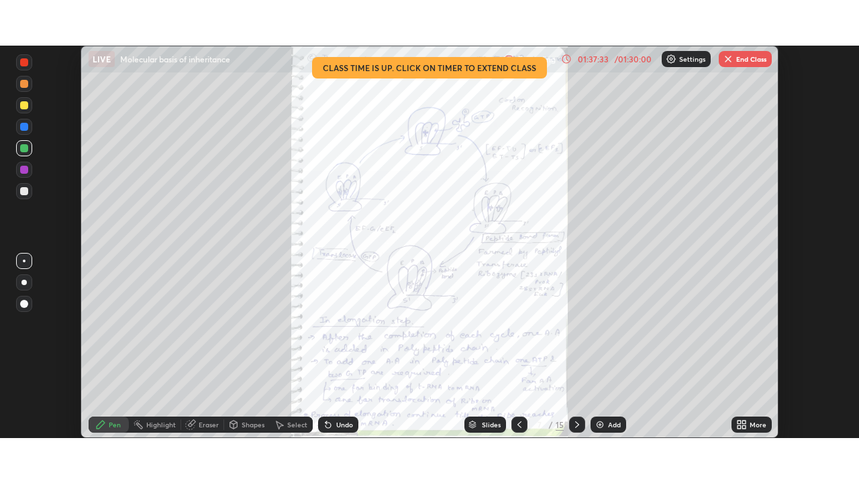
scroll to position [66691, 66225]
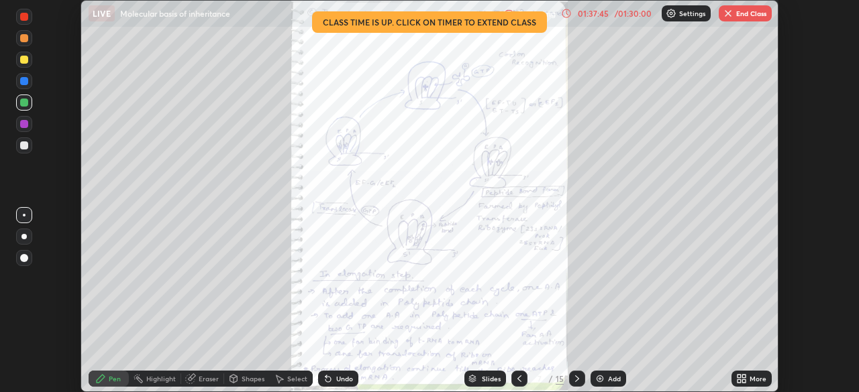
click at [755, 378] on div "More" at bounding box center [757, 379] width 17 height 7
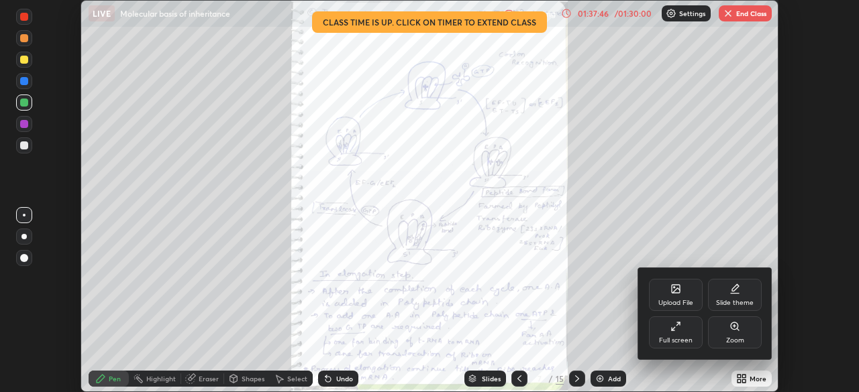
click at [682, 327] on div "Full screen" at bounding box center [676, 333] width 54 height 32
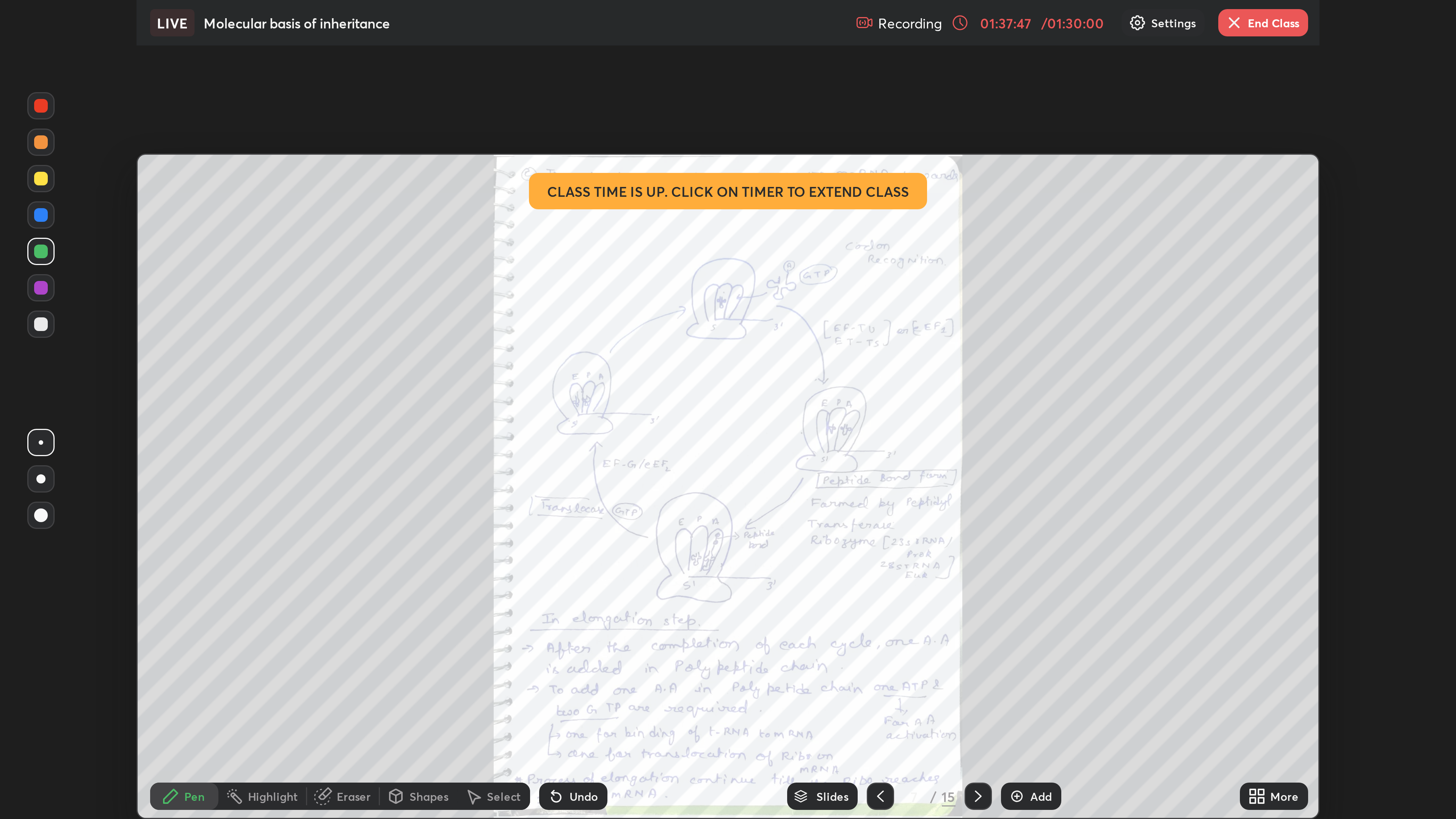
scroll to position [273, 486]
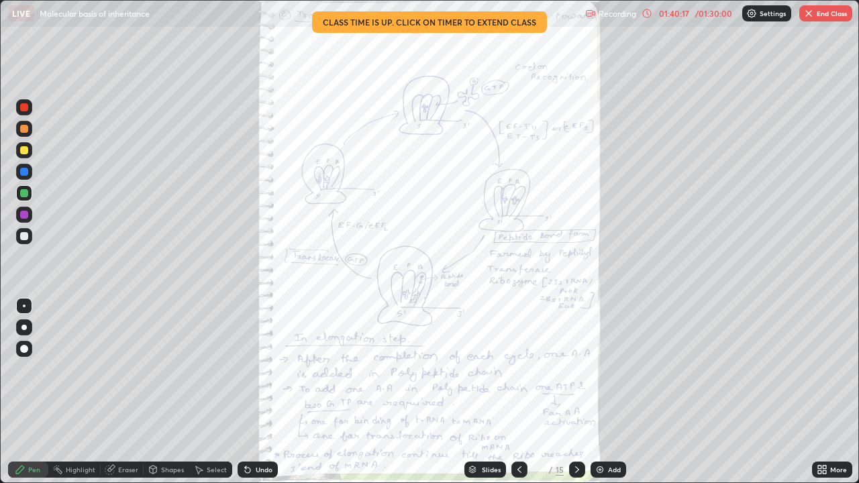
click at [824, 17] on button "End Class" at bounding box center [825, 13] width 53 height 16
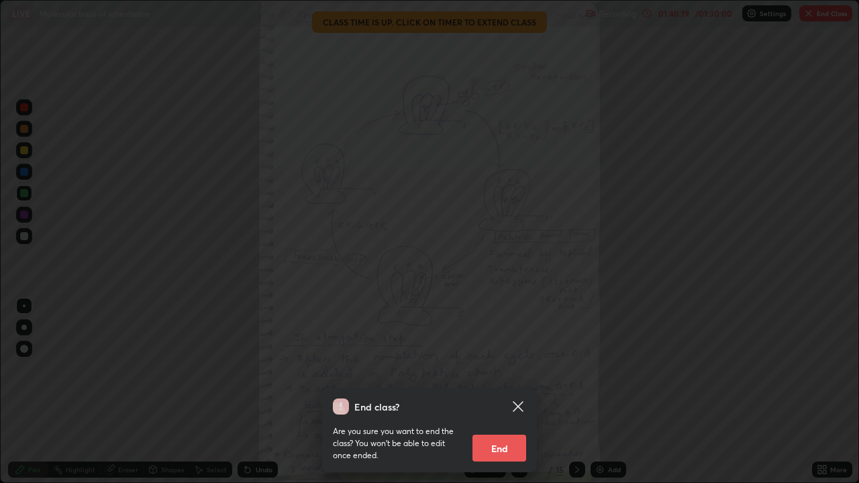
click at [505, 392] on button "End" at bounding box center [499, 448] width 54 height 27
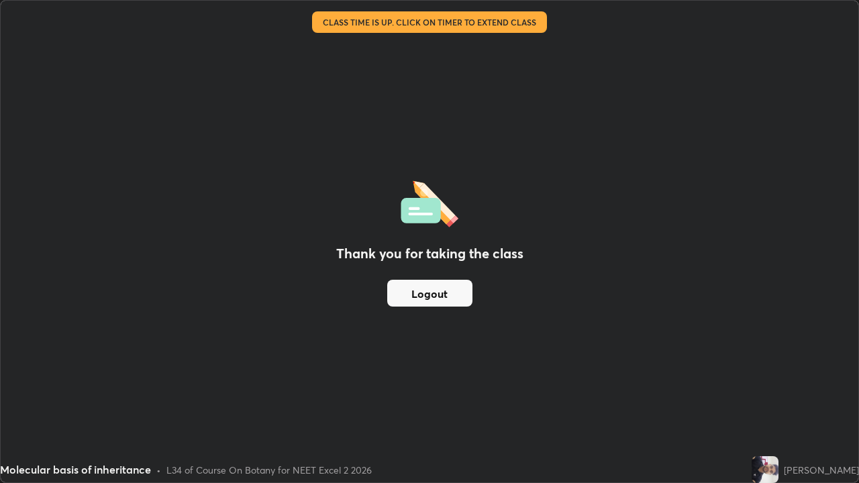
click at [452, 295] on button "Logout" at bounding box center [429, 293] width 85 height 27
click at [449, 292] on button "Logout" at bounding box center [429, 293] width 85 height 27
click at [453, 287] on button "Logout" at bounding box center [429, 293] width 85 height 27
click at [458, 286] on button "Logout" at bounding box center [429, 293] width 85 height 27
click at [778, 392] on img at bounding box center [764, 469] width 27 height 27
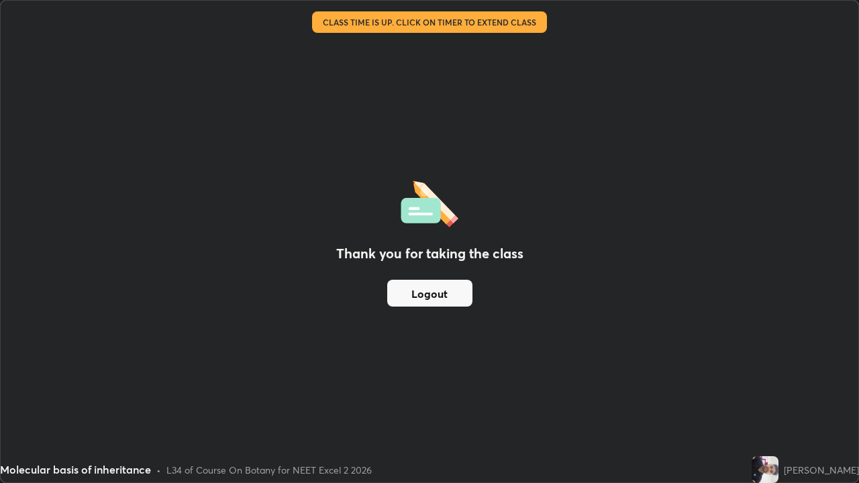
click at [780, 392] on div "Thank you for taking the class Logout" at bounding box center [429, 242] width 857 height 482
click at [469, 292] on button "Logout" at bounding box center [429, 293] width 85 height 27
click at [466, 289] on button "Logout" at bounding box center [429, 293] width 85 height 27
click at [470, 284] on button "Logout" at bounding box center [429, 293] width 85 height 27
click at [464, 283] on button "Logout" at bounding box center [429, 293] width 85 height 27
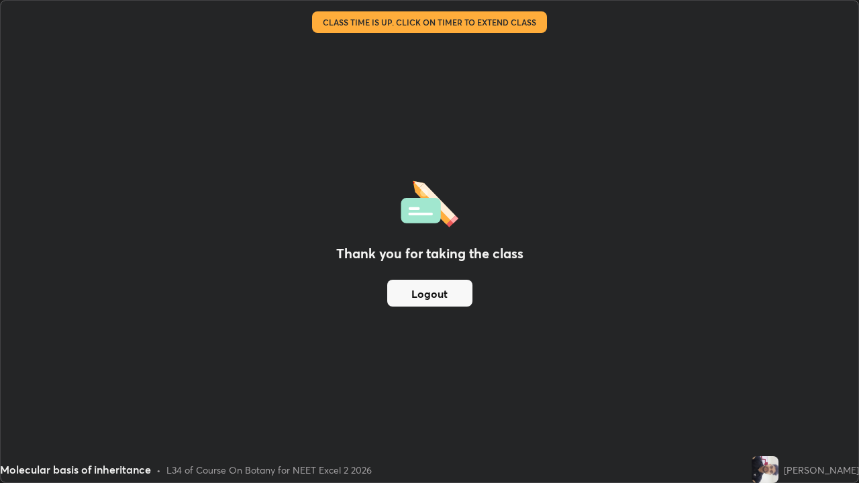
click at [458, 288] on button "Logout" at bounding box center [429, 293] width 85 height 27
click at [457, 287] on button "Logout" at bounding box center [429, 293] width 85 height 27
click at [392, 21] on div "Molecular basis of inheritance" at bounding box center [340, 13] width 664 height 27
click at [388, 22] on div "Molecular basis of inheritance" at bounding box center [340, 13] width 664 height 27
click at [328, 195] on div "Thank you for taking the class Logout" at bounding box center [429, 242] width 857 height 482
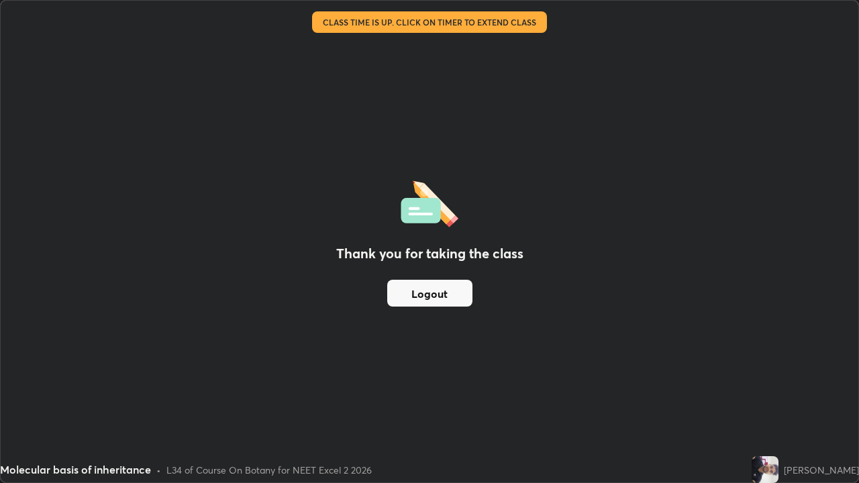
click at [418, 288] on button "Logout" at bounding box center [429, 293] width 85 height 27
click at [419, 294] on button "Logout" at bounding box center [429, 293] width 85 height 27
click at [447, 294] on button "Logout" at bounding box center [429, 293] width 85 height 27
click at [459, 295] on button "Logout" at bounding box center [429, 293] width 85 height 27
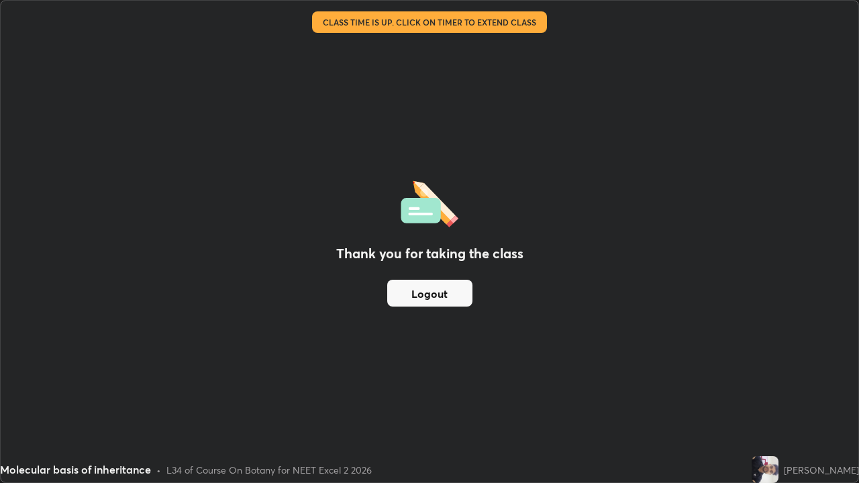
click at [459, 295] on button "Logout" at bounding box center [429, 293] width 85 height 27
click at [455, 295] on button "Logout" at bounding box center [429, 293] width 85 height 27
click at [446, 298] on button "Logout" at bounding box center [429, 293] width 85 height 27
click at [437, 294] on button "Logout" at bounding box center [429, 293] width 85 height 27
click at [435, 297] on button "Logout" at bounding box center [429, 293] width 85 height 27
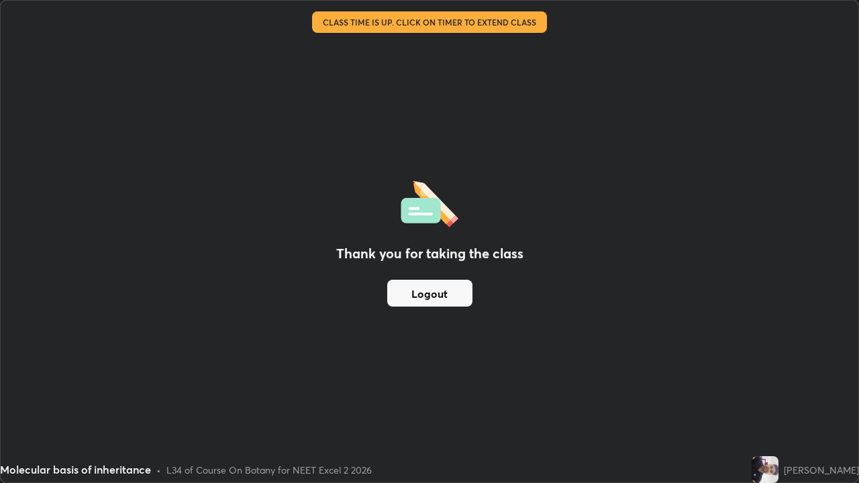
click at [431, 302] on button "Logout" at bounding box center [429, 293] width 85 height 27
click at [431, 296] on button "Logout" at bounding box center [429, 293] width 85 height 27
click at [414, 290] on button "Logout" at bounding box center [429, 293] width 85 height 27
click at [419, 290] on button "Logout" at bounding box center [429, 293] width 85 height 27
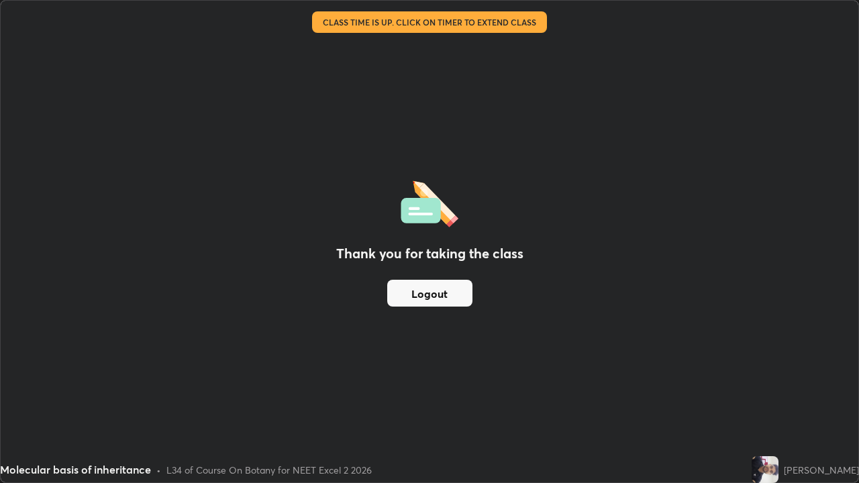
click at [402, 313] on div "Thank you for taking the class Logout" at bounding box center [429, 242] width 857 height 482
click at [405, 321] on div "Thank you for taking the class Logout" at bounding box center [429, 242] width 857 height 482
click at [406, 306] on button "Logout" at bounding box center [429, 293] width 85 height 27
click at [406, 297] on button "Logout" at bounding box center [429, 293] width 85 height 27
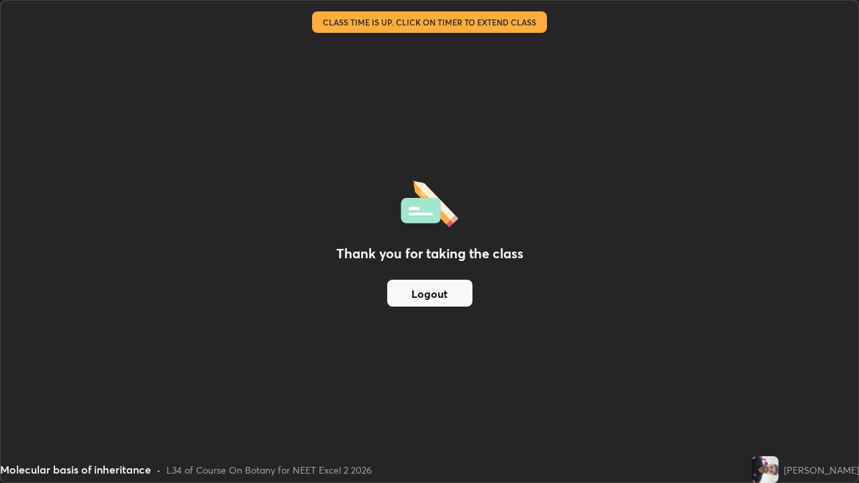
click at [409, 298] on button "Logout" at bounding box center [429, 293] width 85 height 27
click at [413, 294] on button "Logout" at bounding box center [429, 293] width 85 height 27
click at [413, 295] on button "Logout" at bounding box center [429, 293] width 85 height 27
click at [414, 291] on button "Logout" at bounding box center [429, 293] width 85 height 27
click at [417, 286] on button "Logout" at bounding box center [429, 293] width 85 height 27
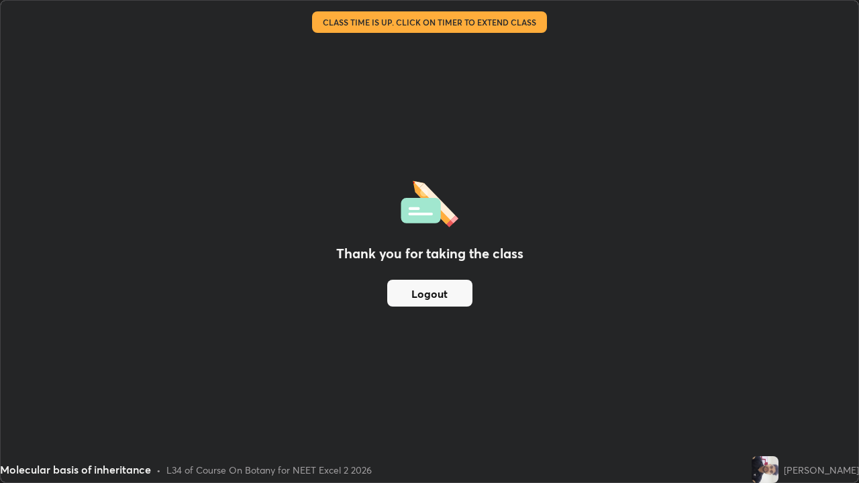
click at [415, 291] on button "Logout" at bounding box center [429, 293] width 85 height 27
click at [416, 291] on button "Logout" at bounding box center [429, 293] width 85 height 27
click at [420, 286] on button "Logout" at bounding box center [429, 293] width 85 height 27
click at [417, 293] on button "Logout" at bounding box center [429, 293] width 85 height 27
click at [411, 287] on button "Logout" at bounding box center [429, 293] width 85 height 27
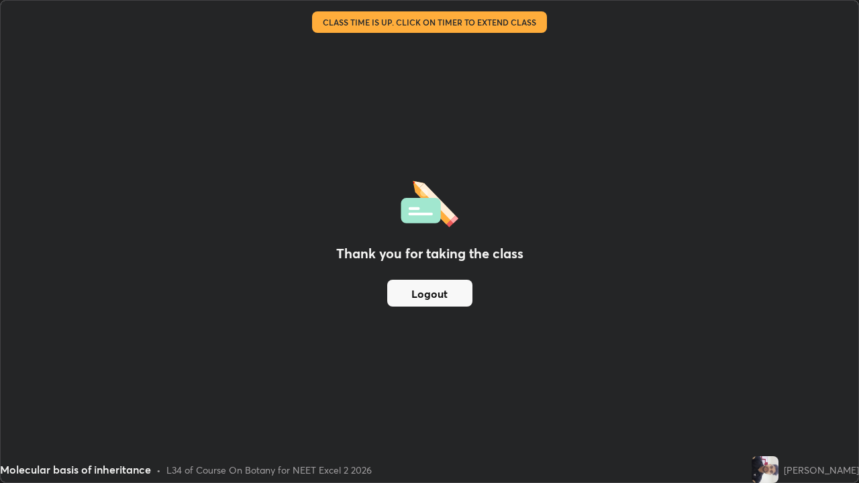
click at [411, 282] on button "Logout" at bounding box center [429, 293] width 85 height 27
click at [415, 286] on button "Logout" at bounding box center [429, 293] width 85 height 27
click at [418, 284] on button "Logout" at bounding box center [429, 293] width 85 height 27
click at [419, 282] on button "Logout" at bounding box center [429, 293] width 85 height 27
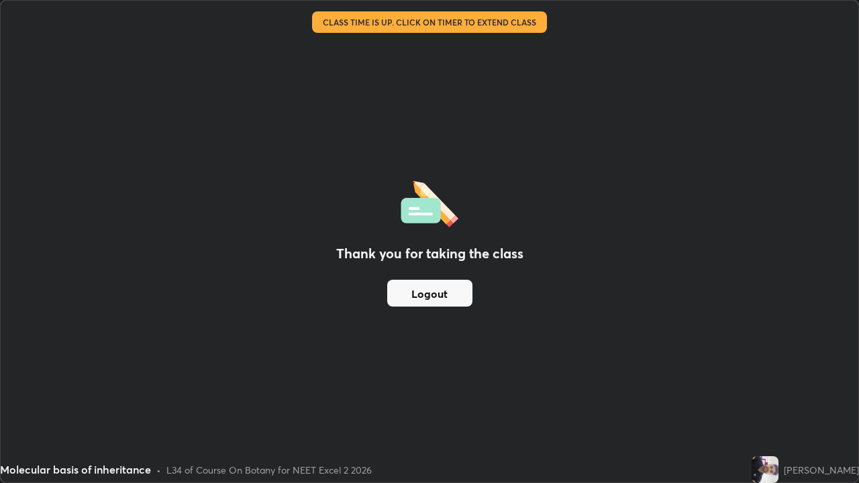
click at [419, 282] on button "Logout" at bounding box center [429, 293] width 85 height 27
click at [424, 281] on button "Logout" at bounding box center [429, 293] width 85 height 27
click at [427, 281] on button "Logout" at bounding box center [429, 293] width 85 height 27
click at [425, 282] on button "Logout" at bounding box center [429, 293] width 85 height 27
click at [426, 284] on button "Logout" at bounding box center [429, 293] width 85 height 27
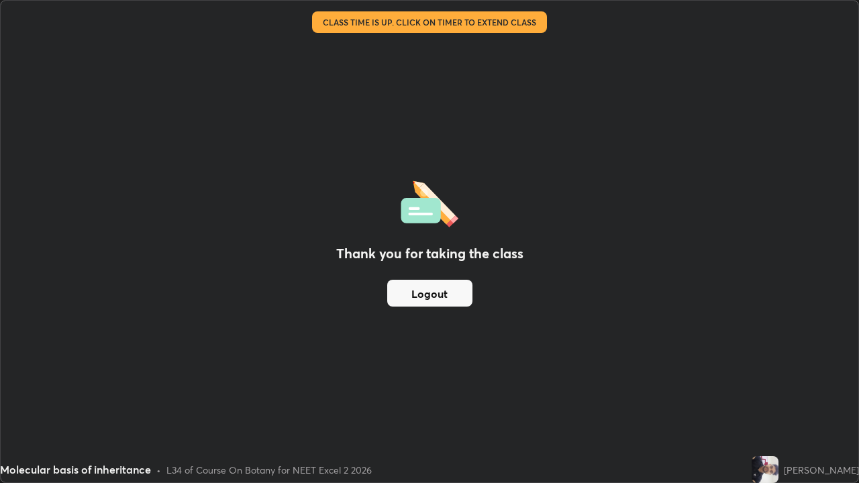
click at [426, 286] on button "Logout" at bounding box center [429, 293] width 85 height 27
click at [433, 286] on button "Logout" at bounding box center [429, 293] width 85 height 27
click at [435, 280] on button "Logout" at bounding box center [429, 293] width 85 height 27
click at [436, 284] on button "Logout" at bounding box center [429, 293] width 85 height 27
click at [428, 281] on button "Logout" at bounding box center [429, 293] width 85 height 27
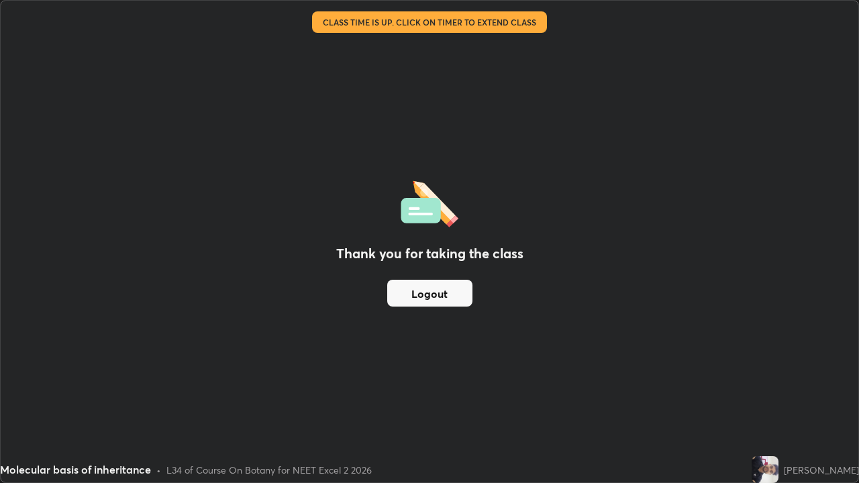
click at [422, 294] on button "Logout" at bounding box center [429, 293] width 85 height 27
click at [414, 297] on button "Logout" at bounding box center [429, 293] width 85 height 27
click at [82, 347] on div "Thank you for taking the class Logout" at bounding box center [429, 242] width 857 height 482
click at [778, 392] on img at bounding box center [764, 469] width 27 height 27
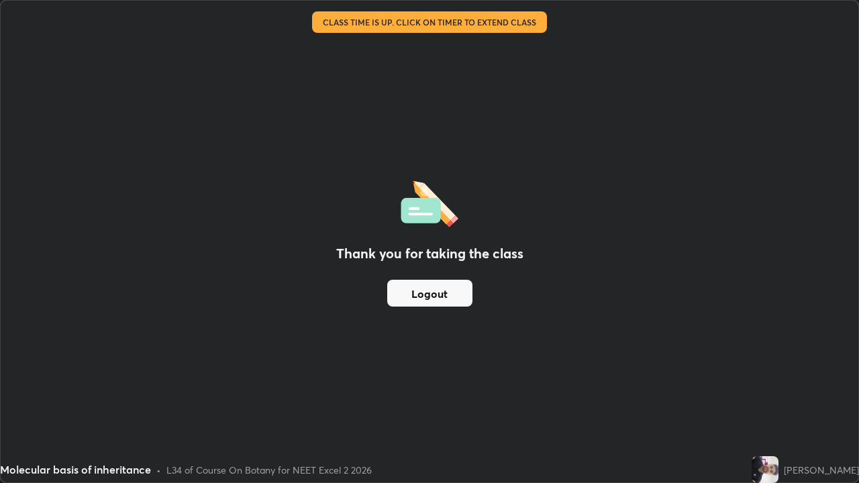
click at [778, 392] on img at bounding box center [764, 469] width 27 height 27
click at [776, 392] on img at bounding box center [764, 469] width 27 height 27
click at [778, 392] on img at bounding box center [764, 469] width 27 height 27
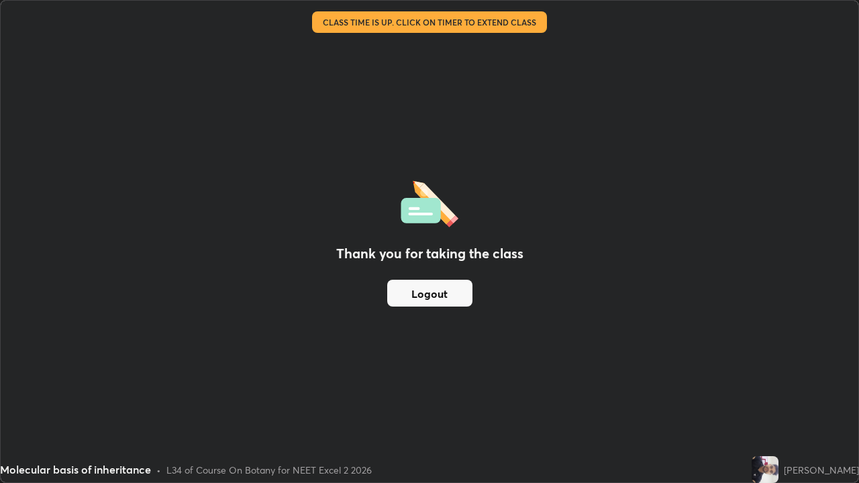
click at [804, 392] on div "[PERSON_NAME]" at bounding box center [804, 469] width 107 height 27
click at [813, 392] on div "[PERSON_NAME]" at bounding box center [804, 469] width 107 height 27
click at [461, 295] on button "Logout" at bounding box center [429, 293] width 85 height 27
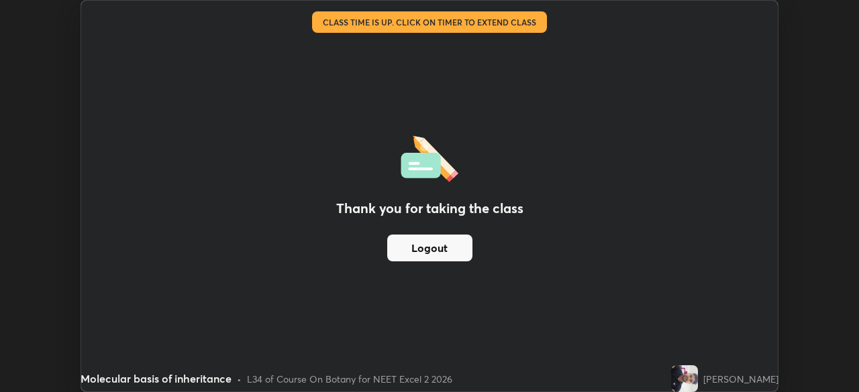
scroll to position [66691, 66225]
